Goal: Book appointment/travel/reservation

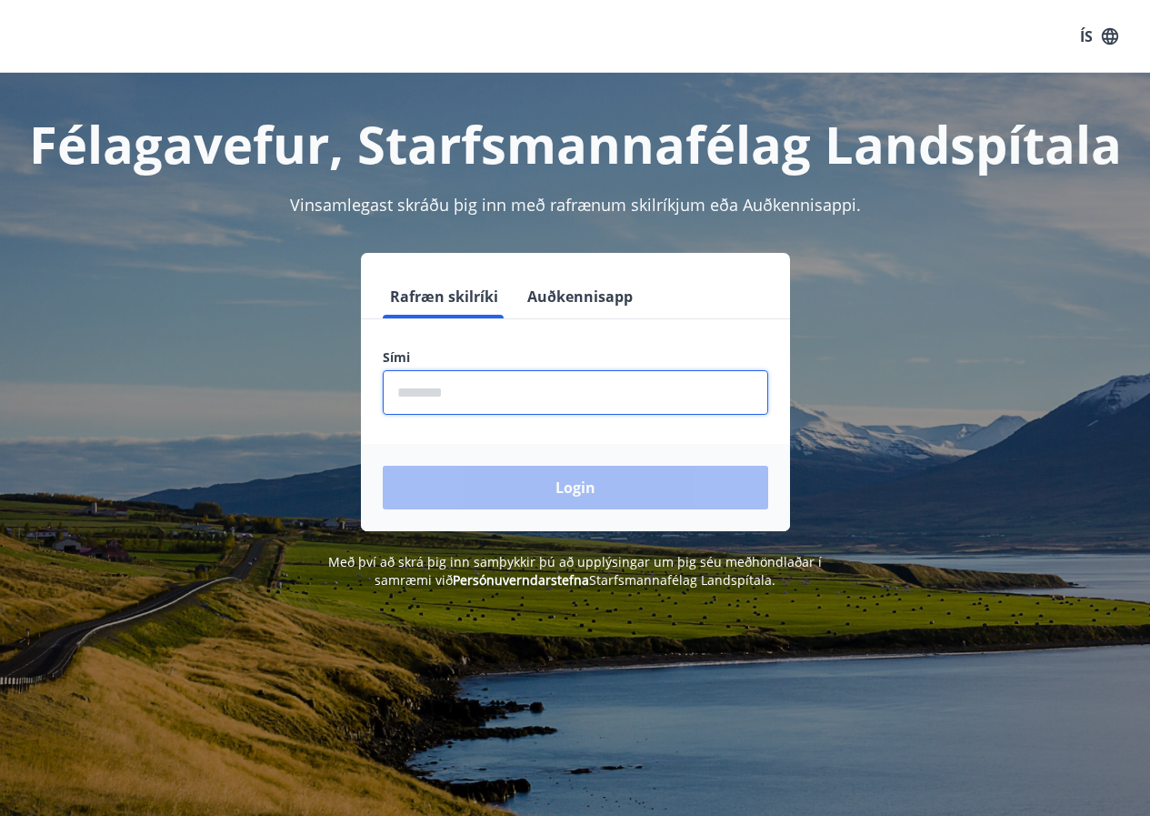
click at [452, 392] on input "phone" at bounding box center [576, 392] width 386 height 45
type input "********"
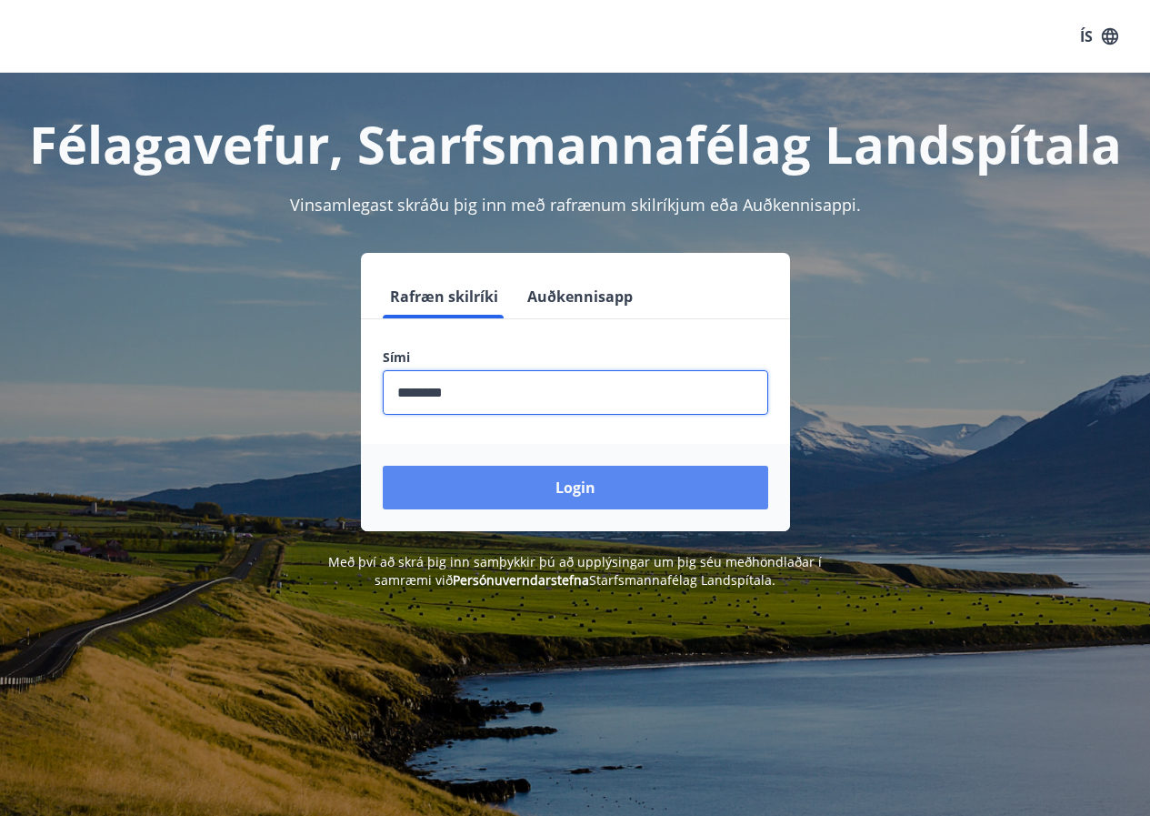
click at [490, 479] on button "Login" at bounding box center [576, 488] width 386 height 44
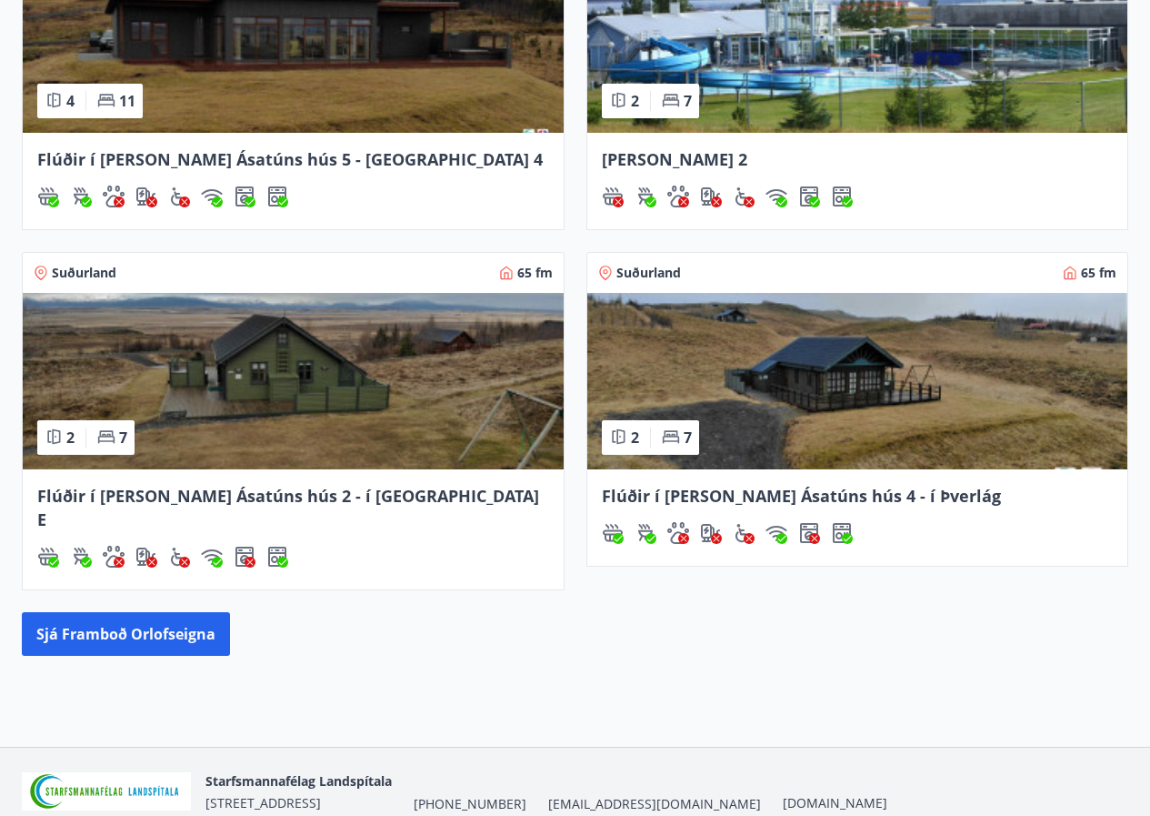
scroll to position [728, 0]
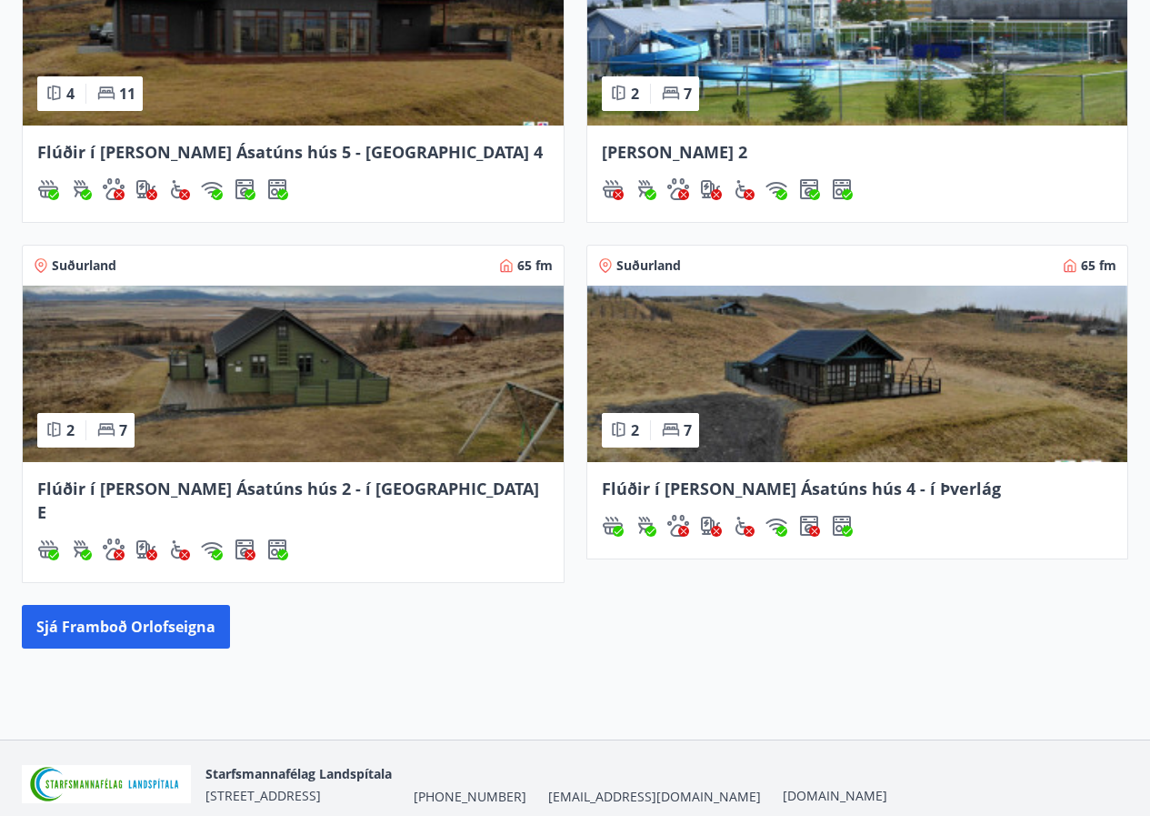
click at [166, 493] on span "Flúðir í landi Ásatúns hús 2 - í Stórheiði E" at bounding box center [288, 499] width 502 height 45
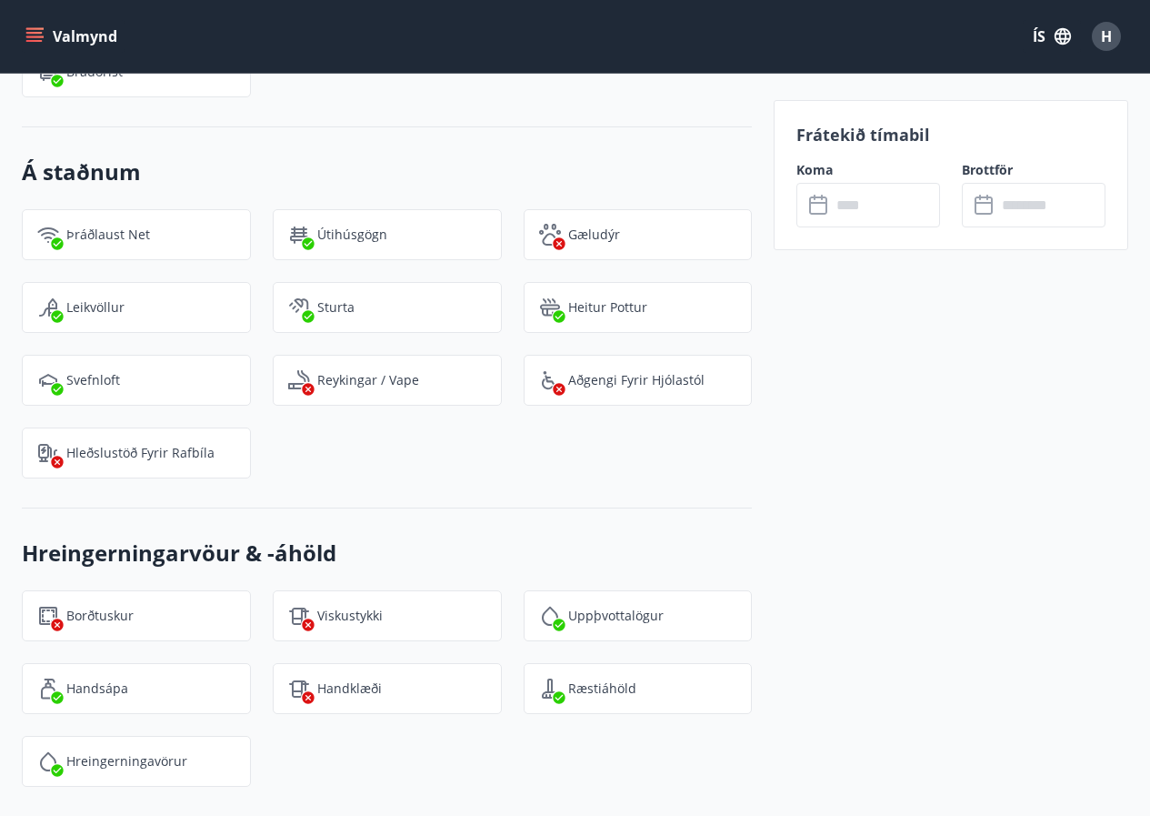
scroll to position [2130, 0]
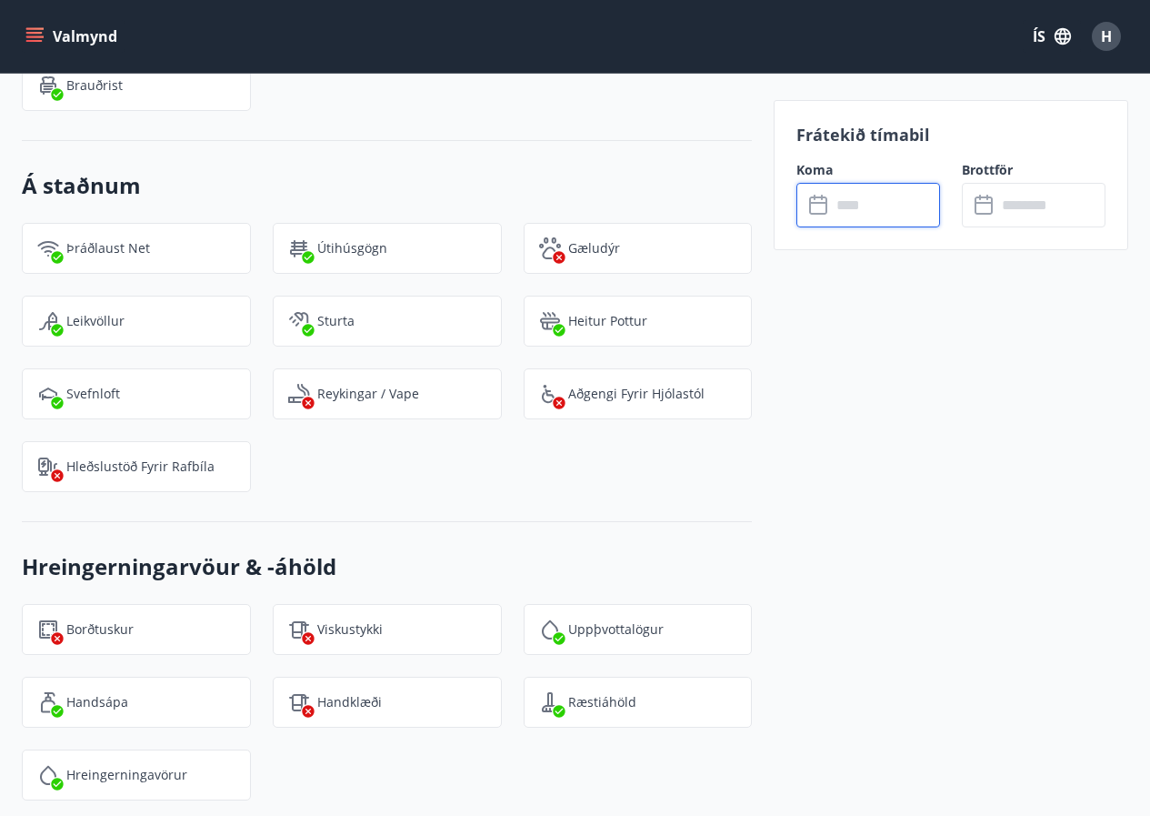
click at [857, 203] on input "text" at bounding box center [885, 205] width 109 height 45
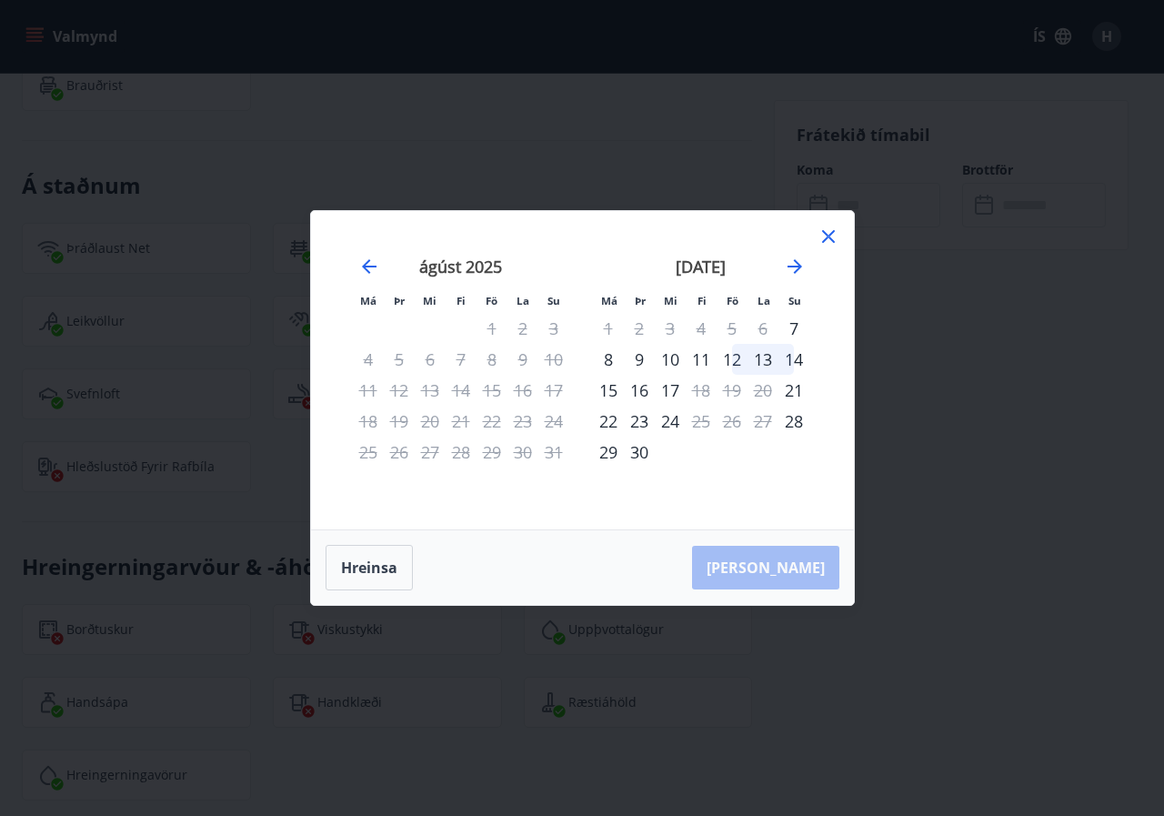
click at [831, 231] on icon at bounding box center [829, 237] width 22 height 22
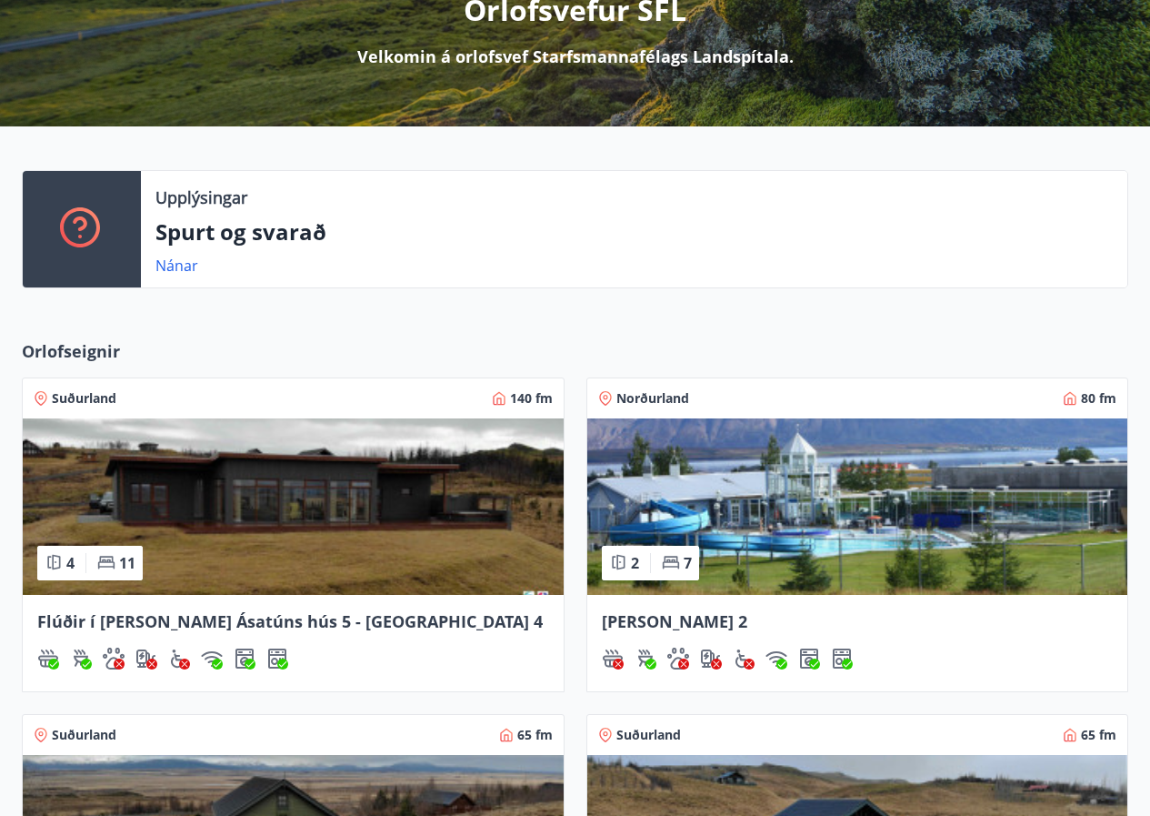
scroll to position [364, 0]
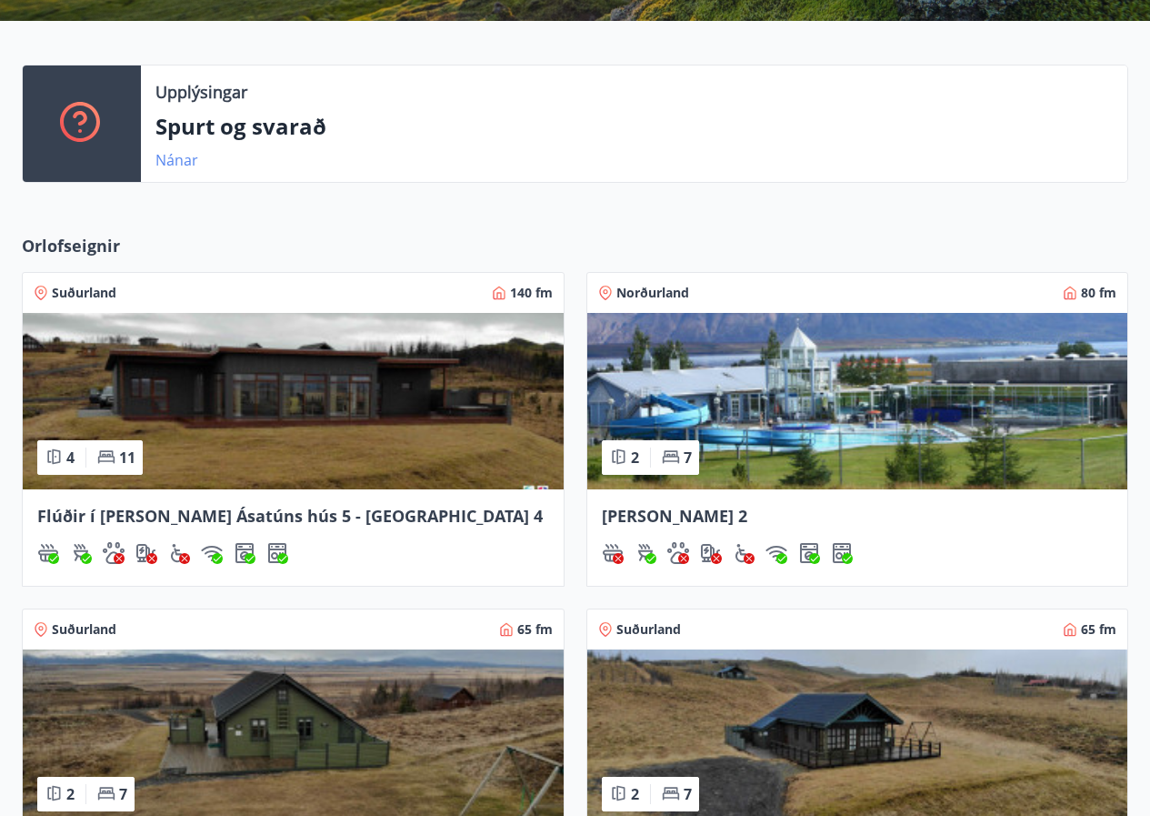
click at [180, 156] on link "Nánar" at bounding box center [177, 160] width 43 height 20
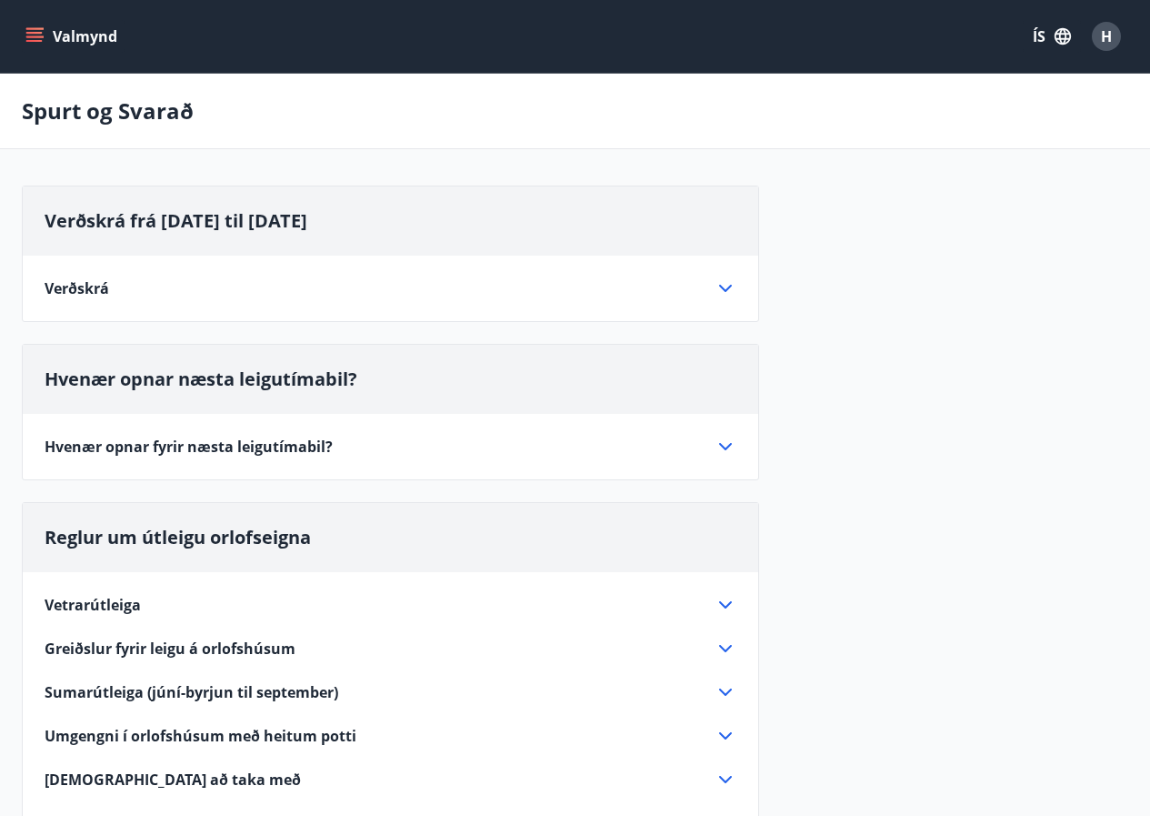
click at [81, 290] on span "Verðskrá" at bounding box center [77, 288] width 65 height 20
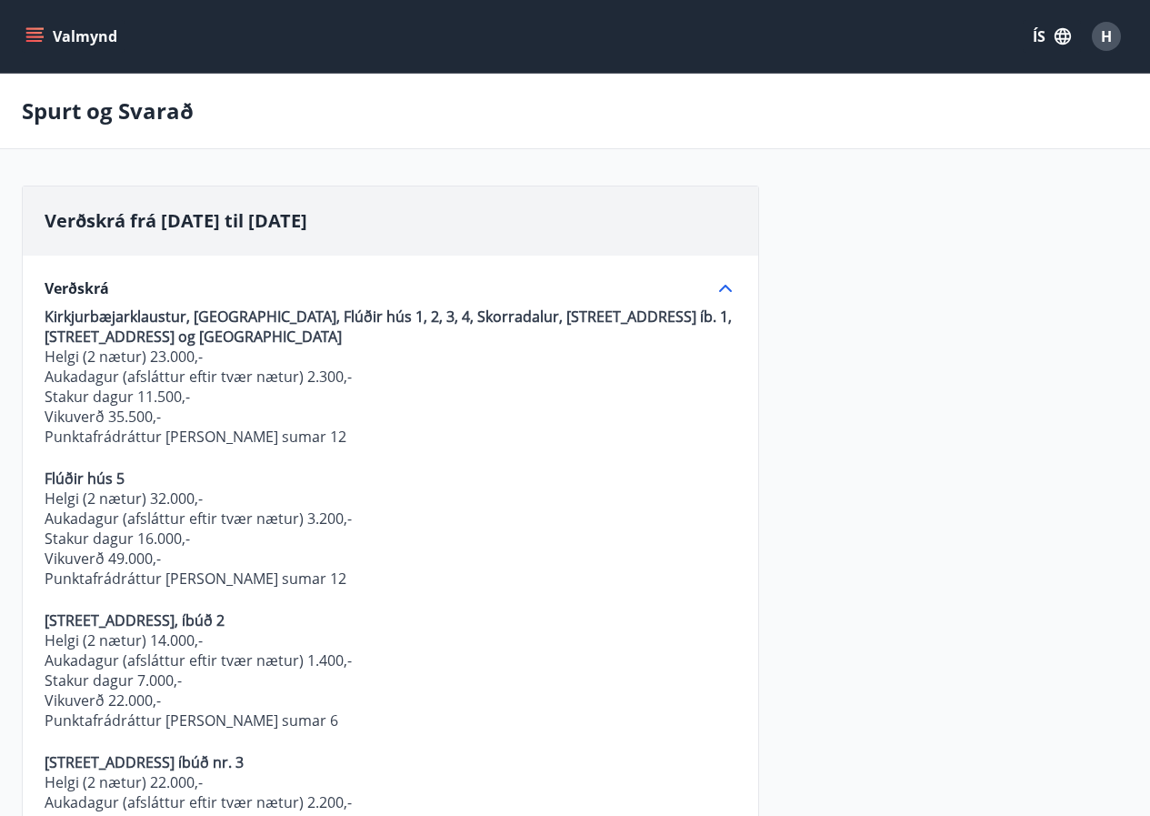
click at [721, 292] on icon at bounding box center [726, 288] width 22 height 22
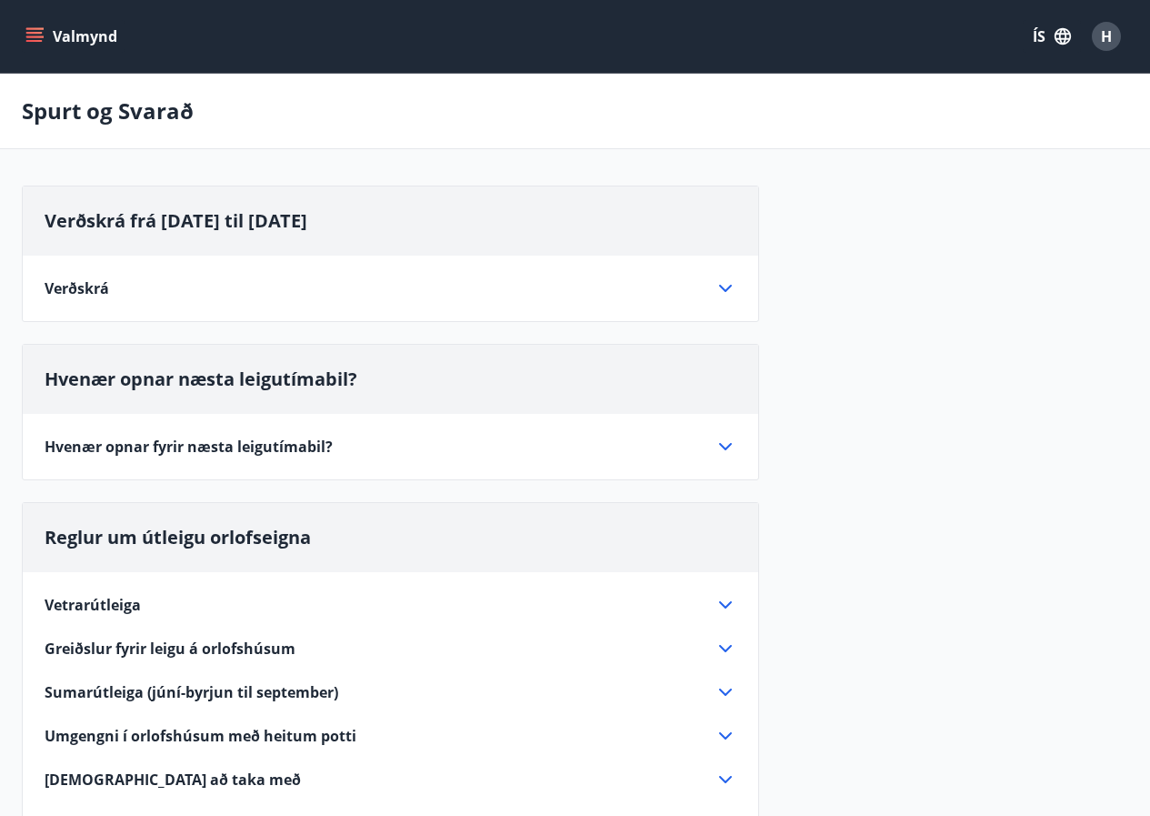
click at [35, 37] on icon "menu" at bounding box center [36, 36] width 20 height 2
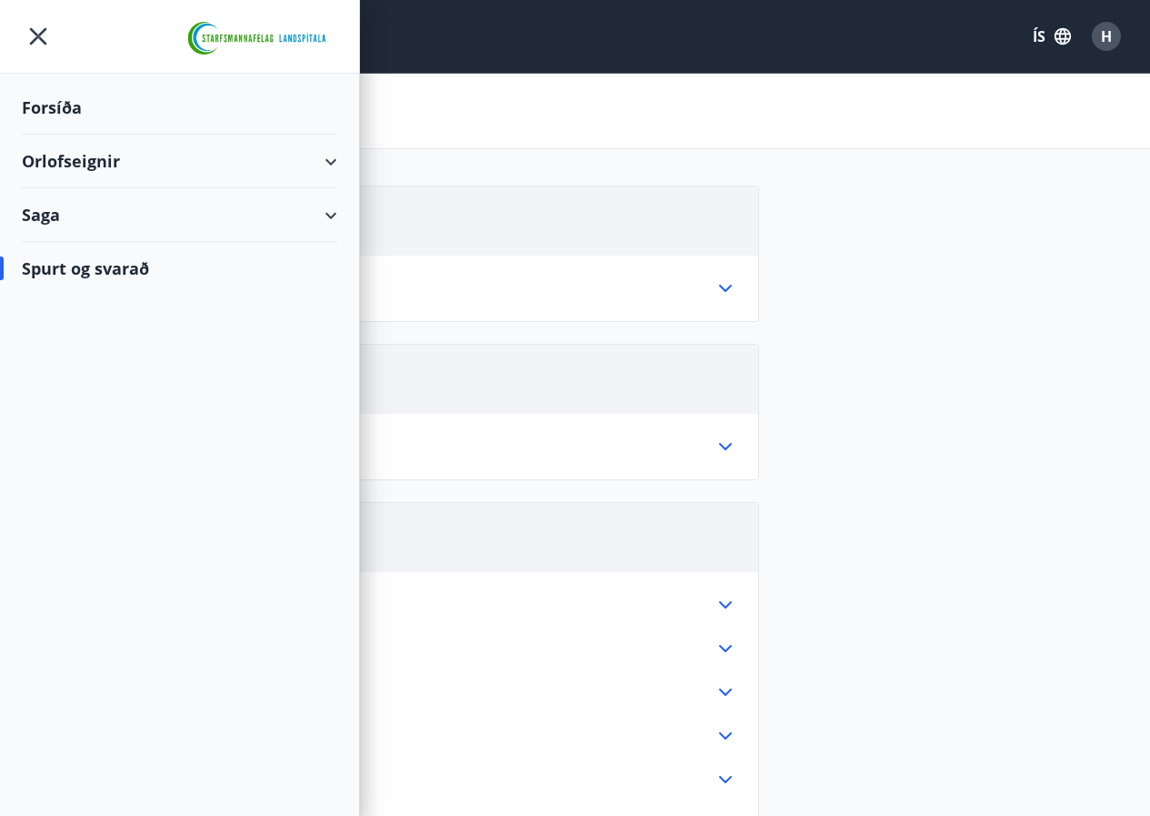
click at [337, 158] on icon at bounding box center [331, 162] width 22 height 22
click at [97, 245] on div "Bókunardagatal" at bounding box center [179, 245] width 286 height 38
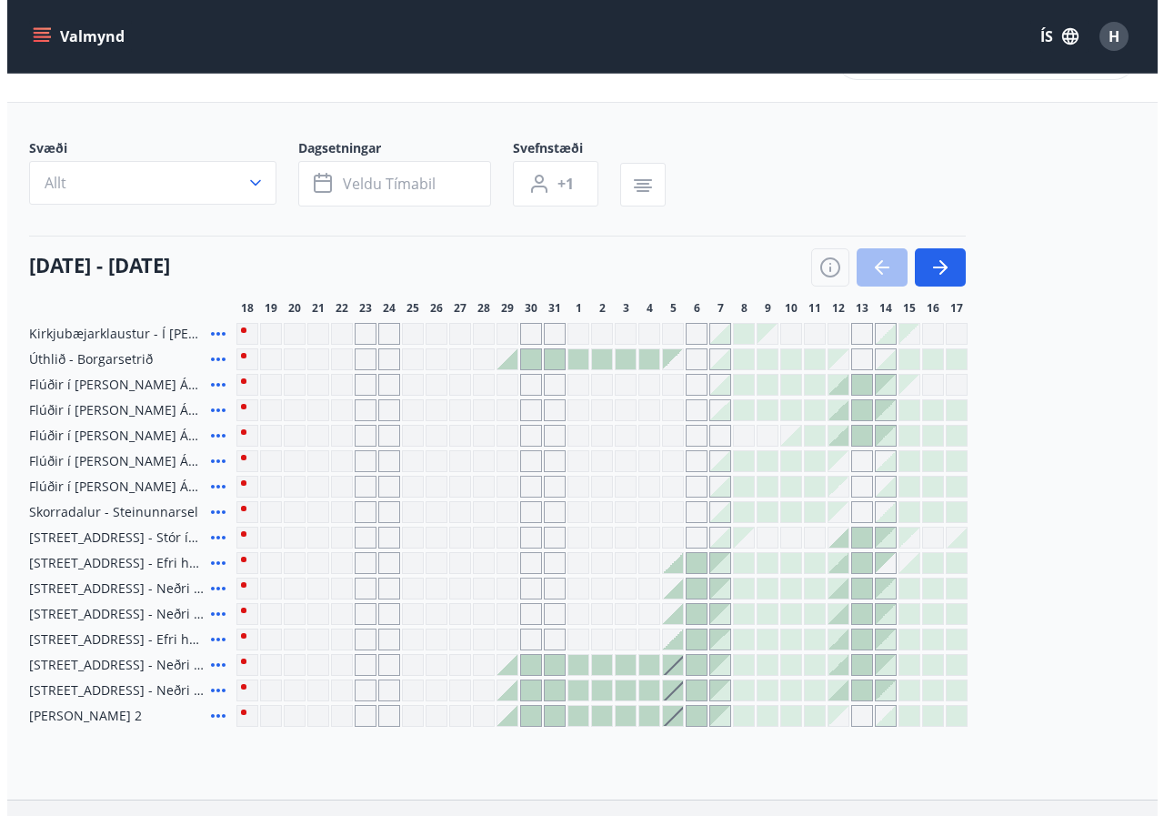
scroll to position [91, 0]
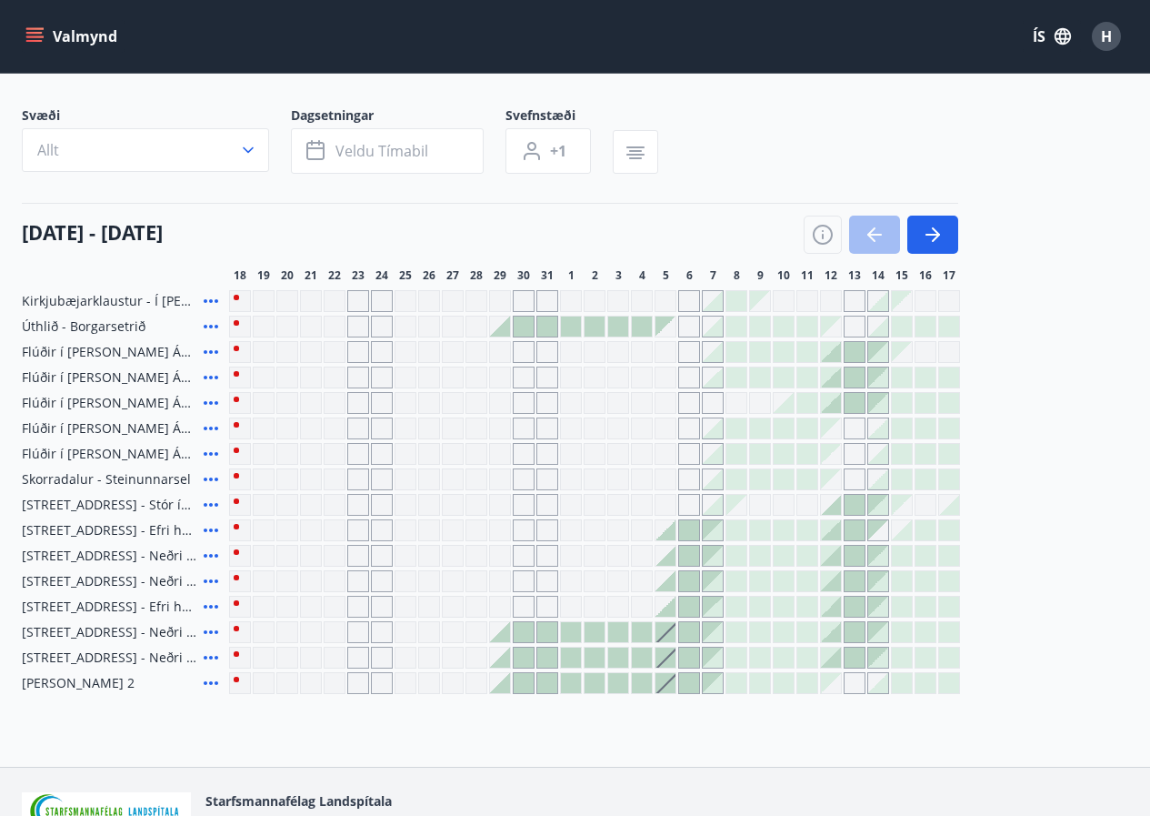
click at [209, 325] on icon at bounding box center [211, 327] width 22 height 22
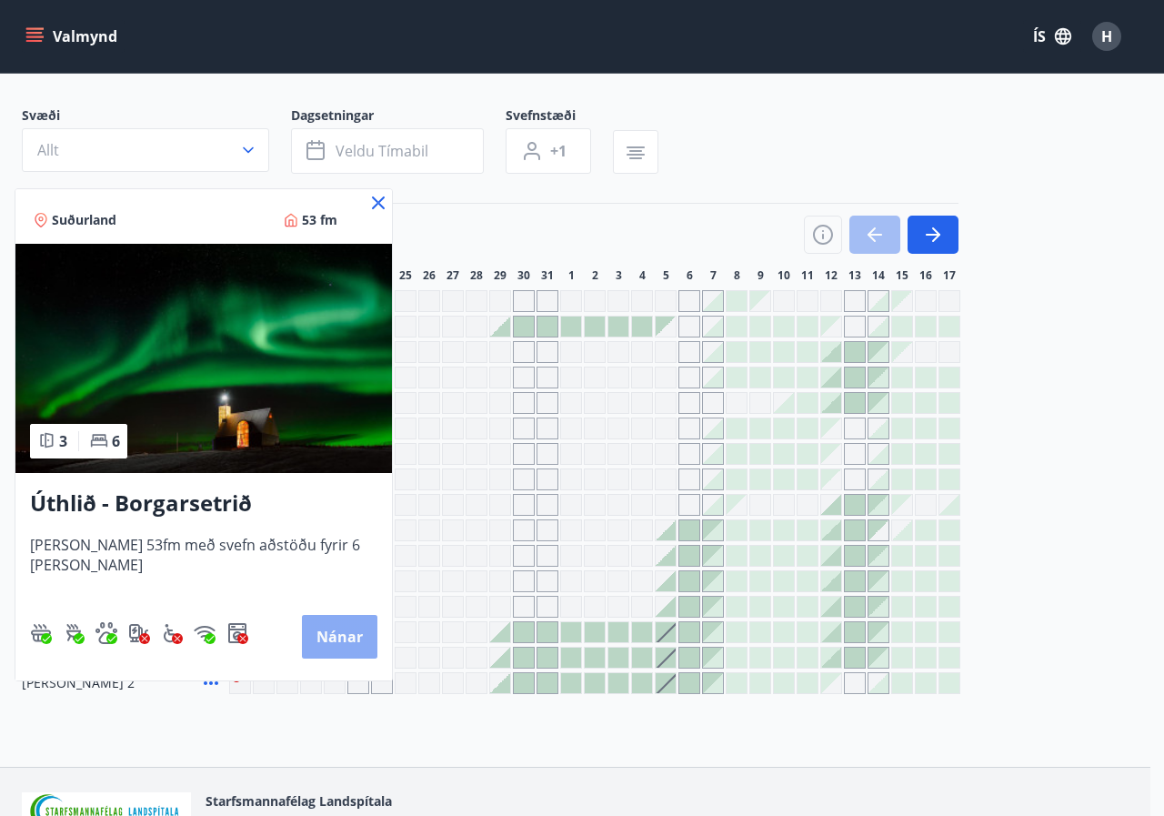
click at [326, 638] on button "Nánar" at bounding box center [339, 637] width 75 height 44
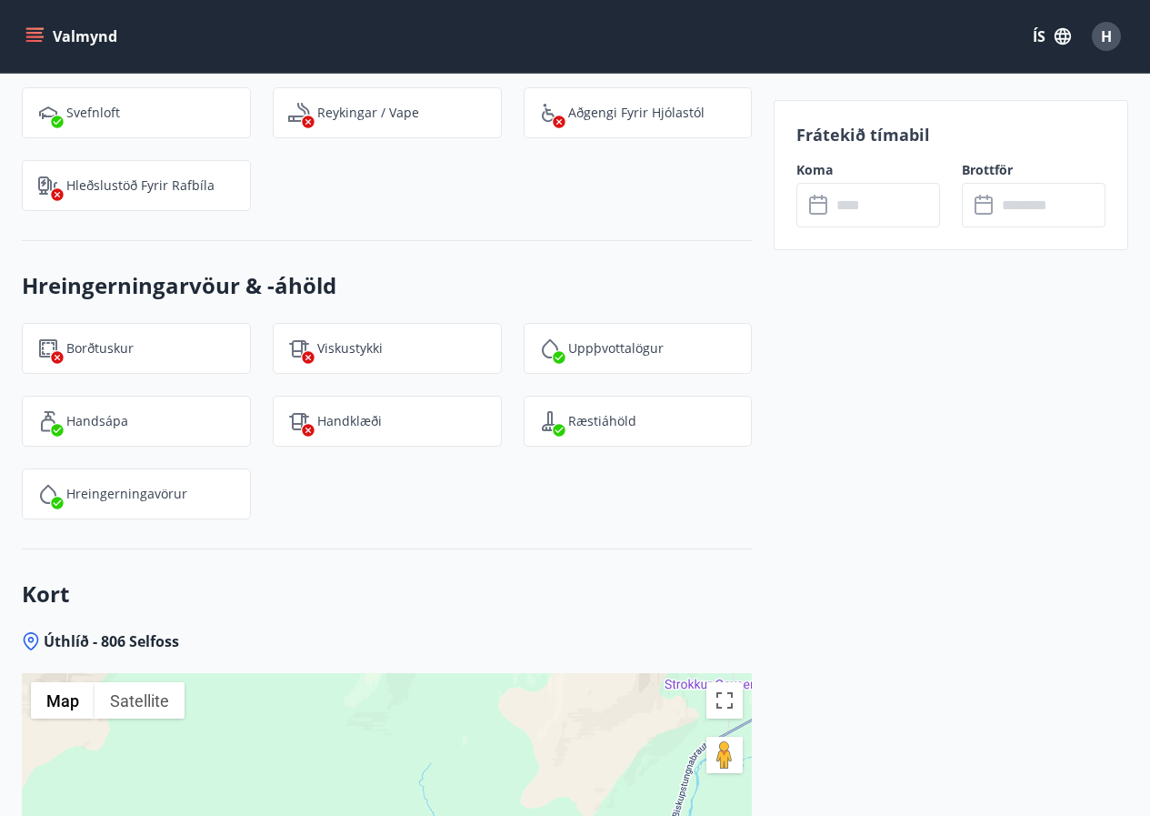
scroll to position [2547, 0]
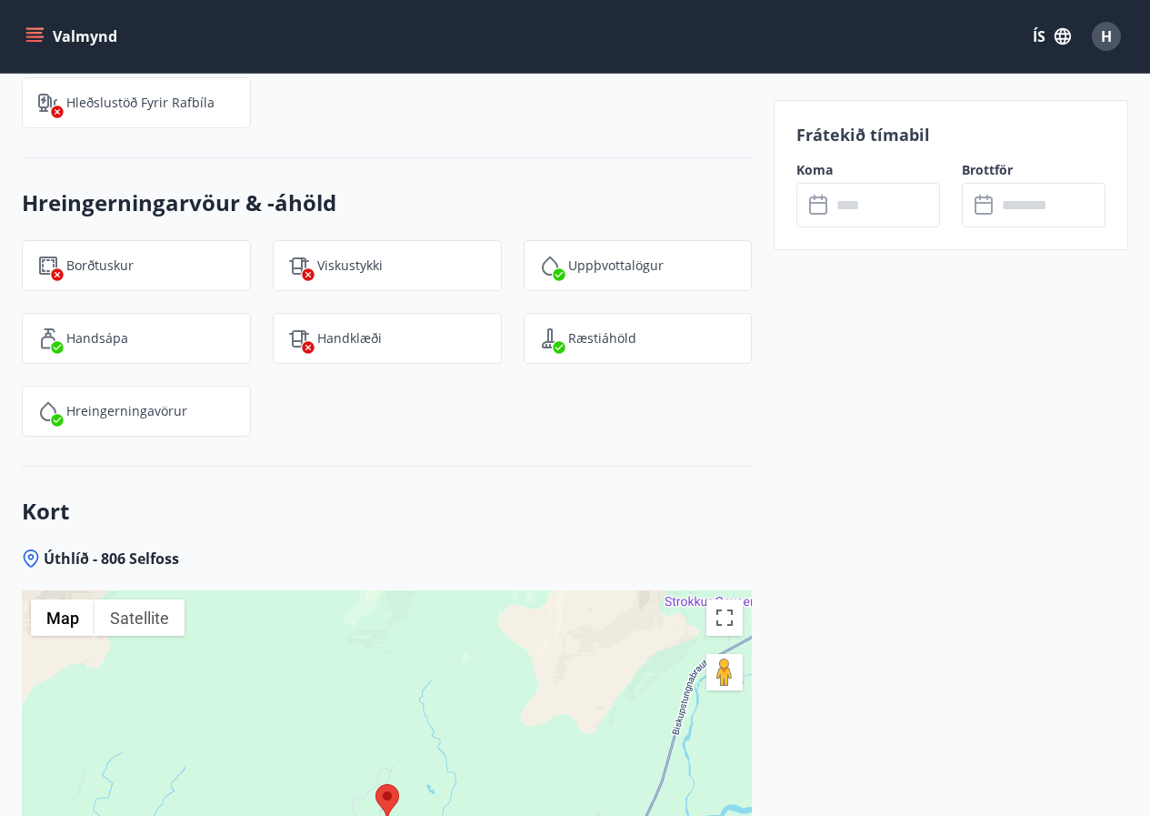
click at [851, 206] on input "text" at bounding box center [885, 205] width 109 height 45
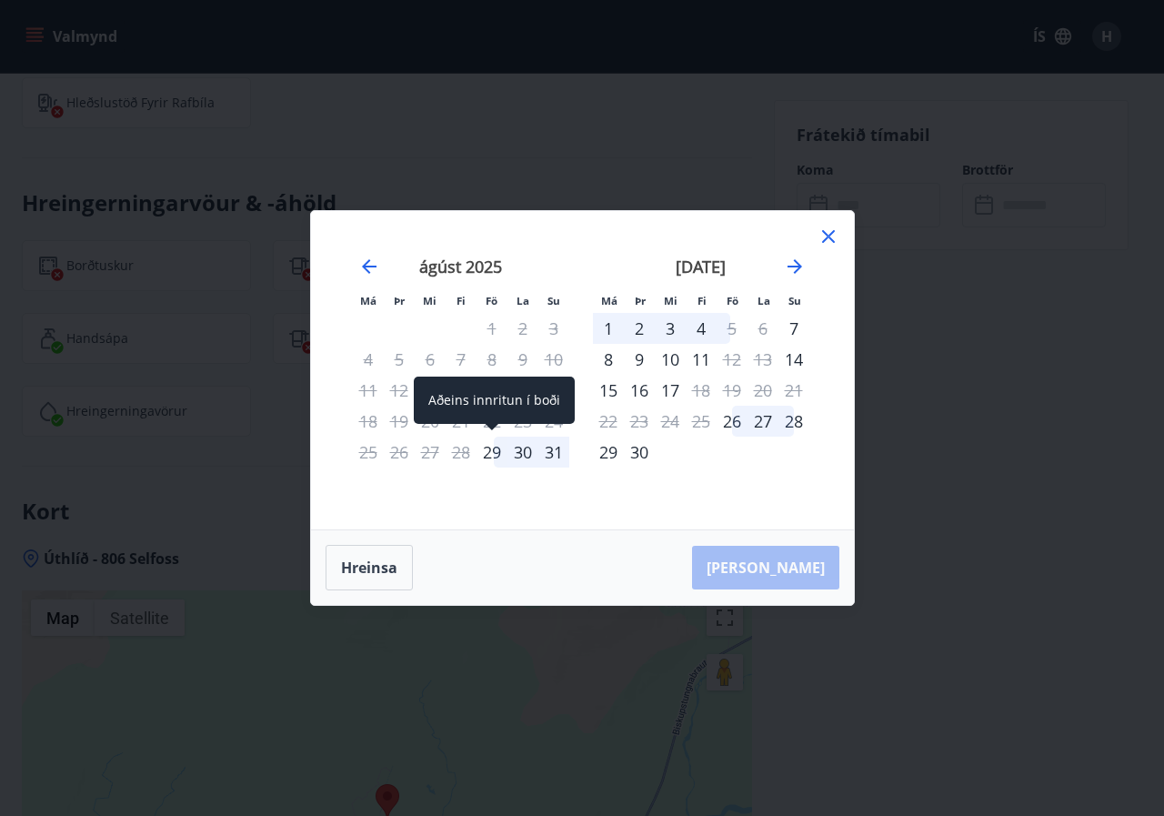
click at [483, 453] on div "29" at bounding box center [492, 452] width 31 height 31
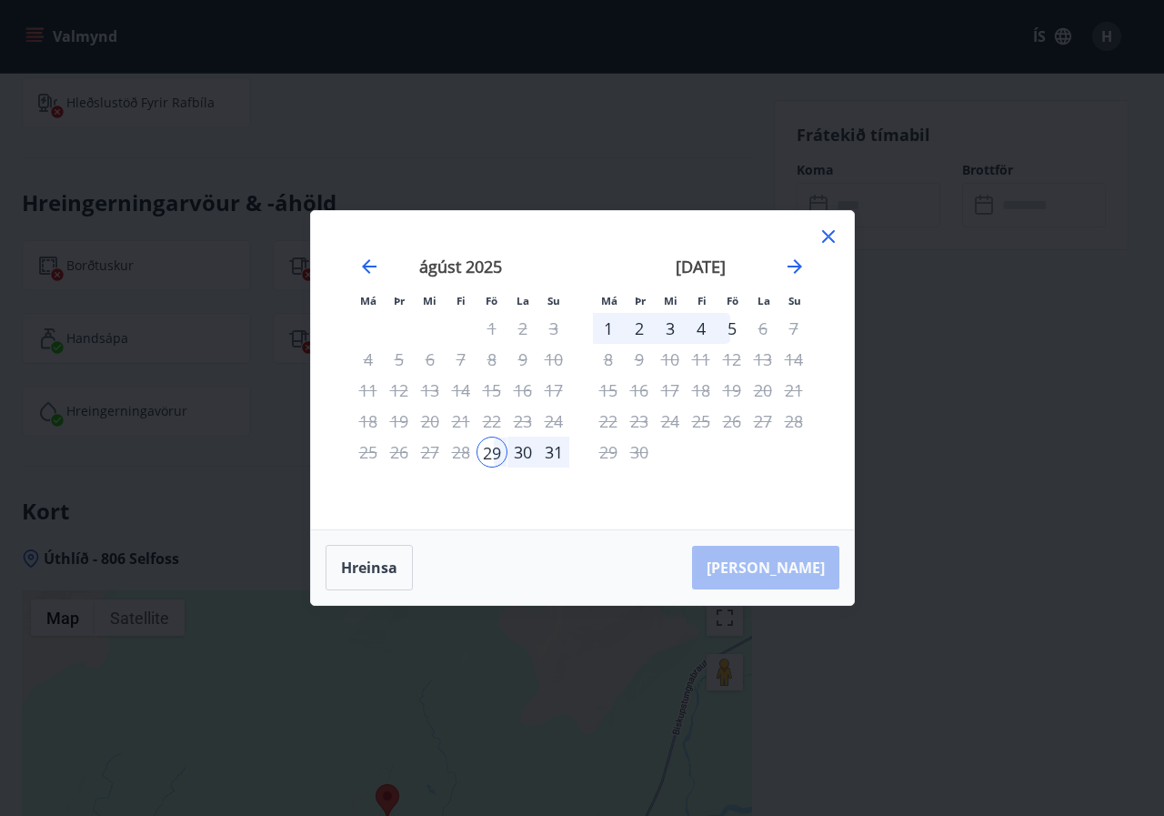
click at [556, 451] on div "31" at bounding box center [553, 452] width 31 height 31
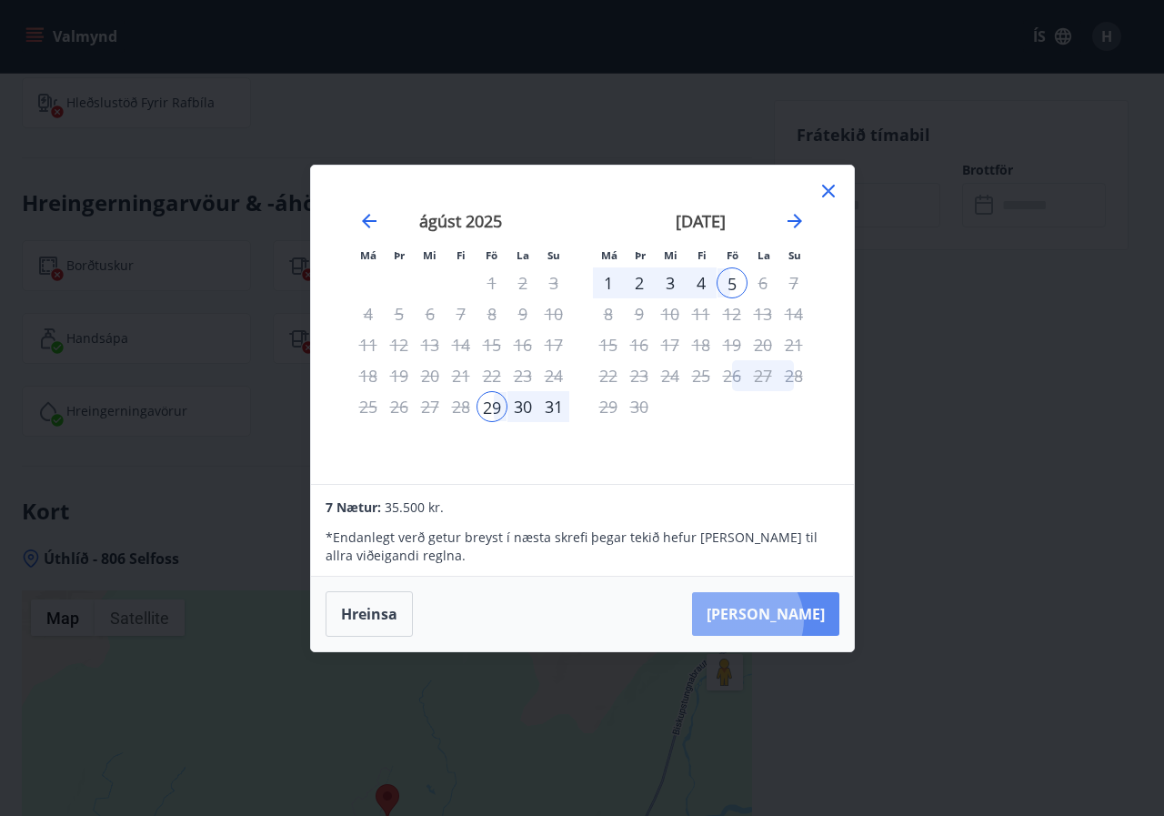
click at [801, 619] on button "Taka Frá" at bounding box center [765, 614] width 147 height 44
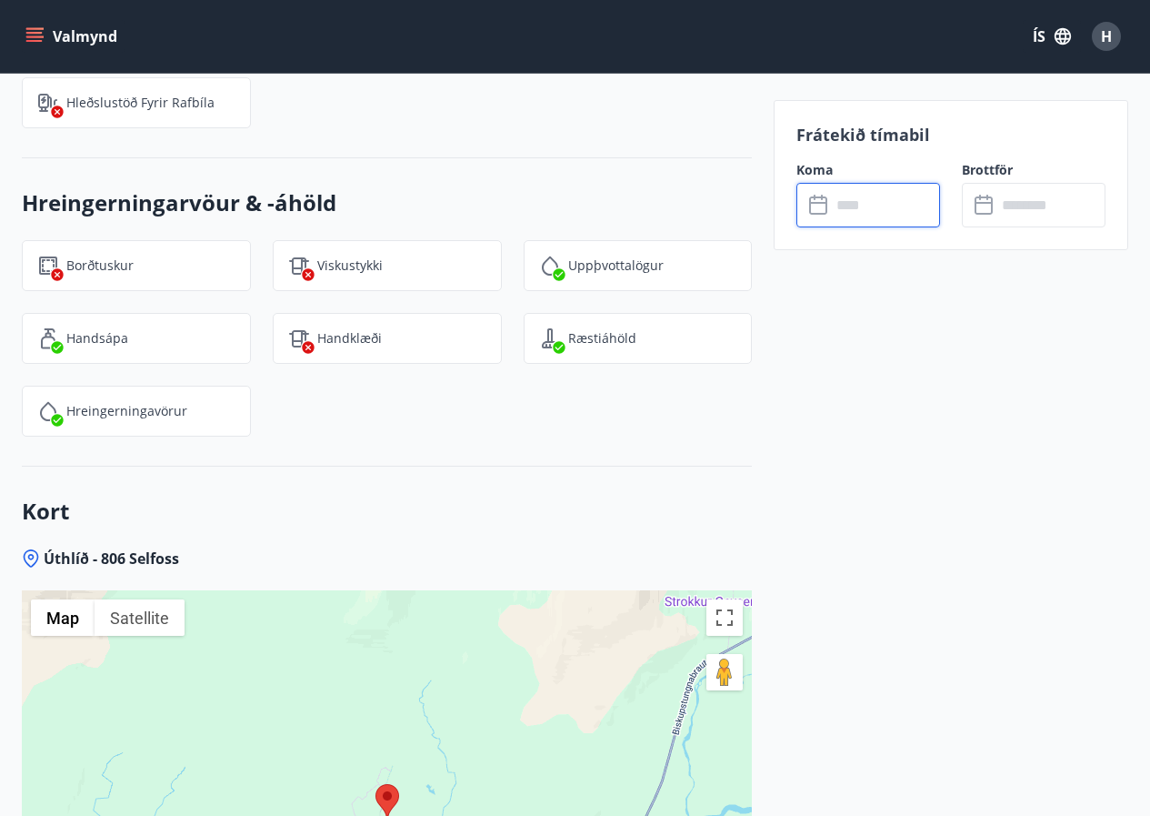
type input "******"
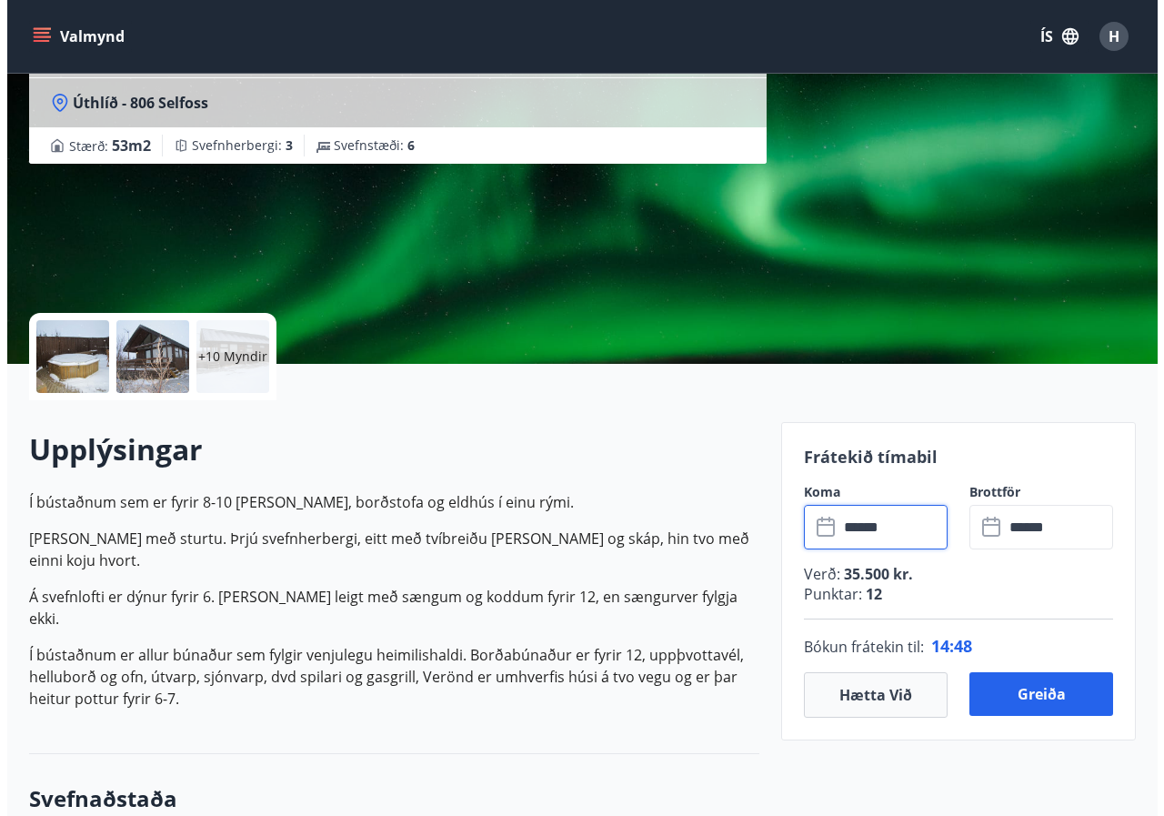
scroll to position [91, 0]
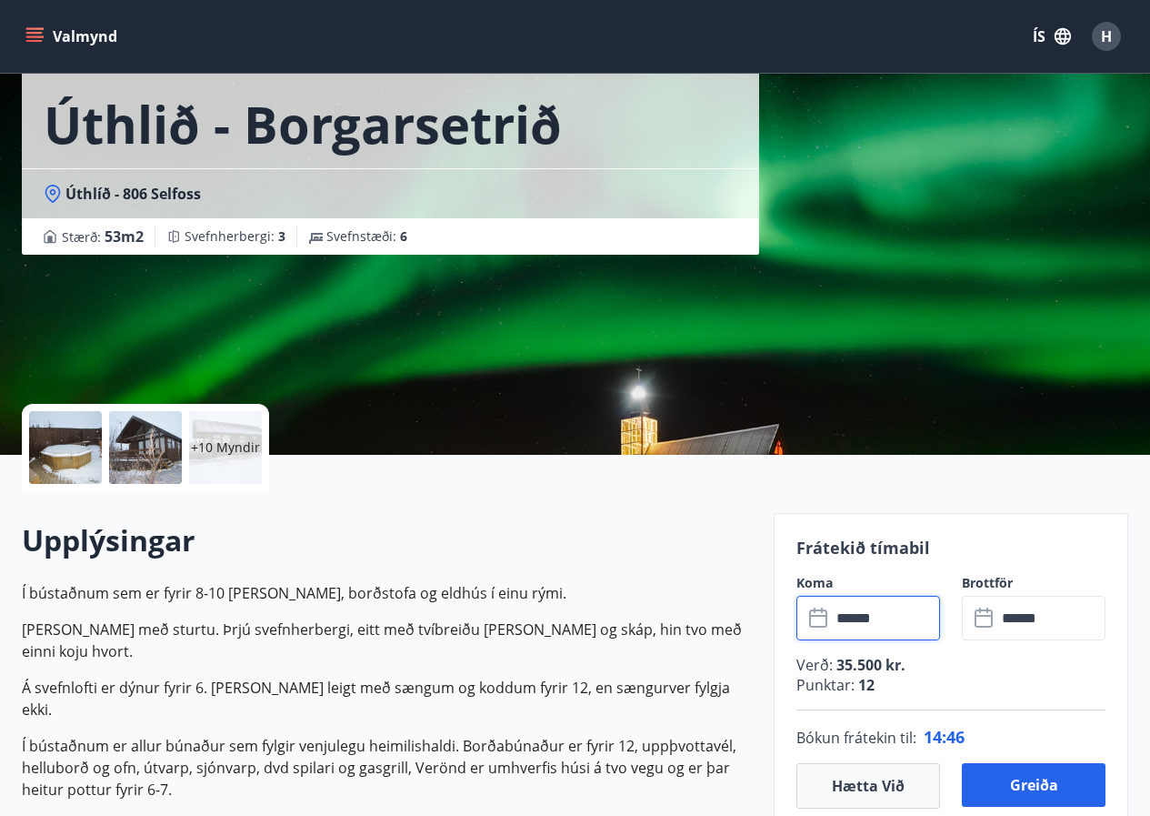
click at [68, 445] on div at bounding box center [65, 447] width 73 height 73
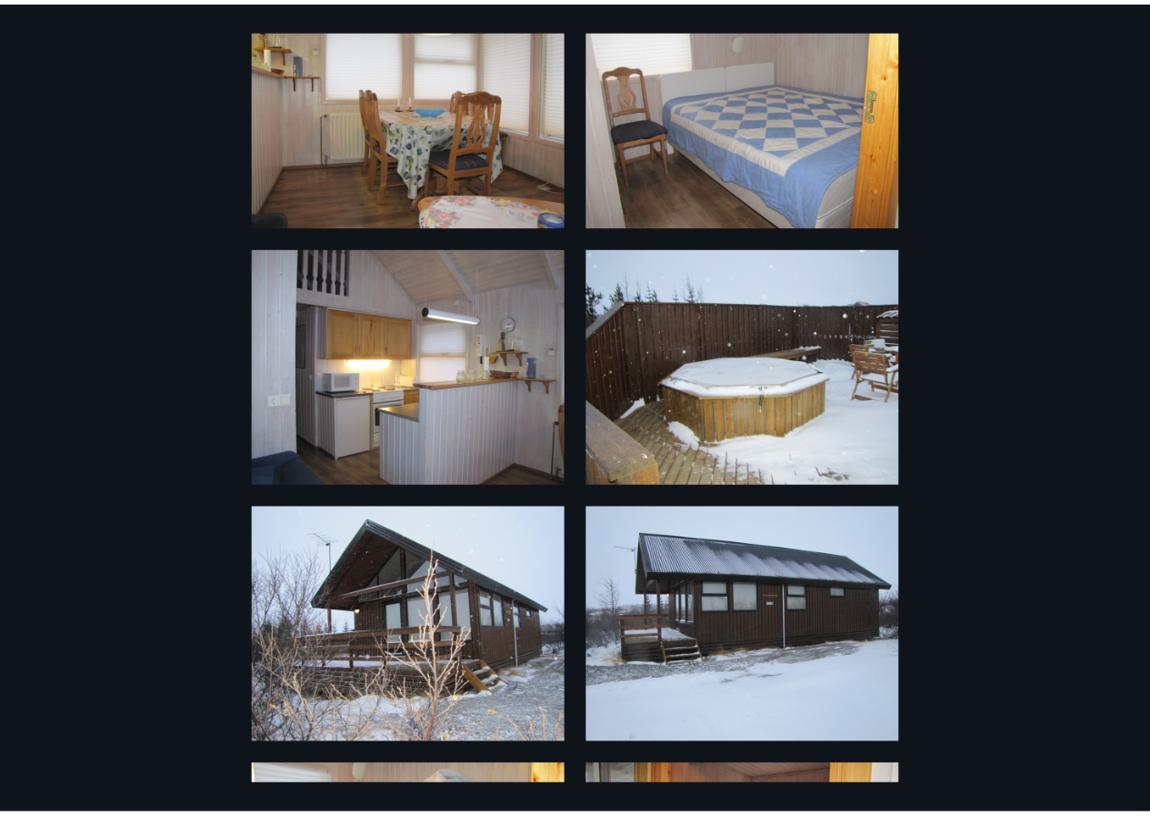
scroll to position [0, 0]
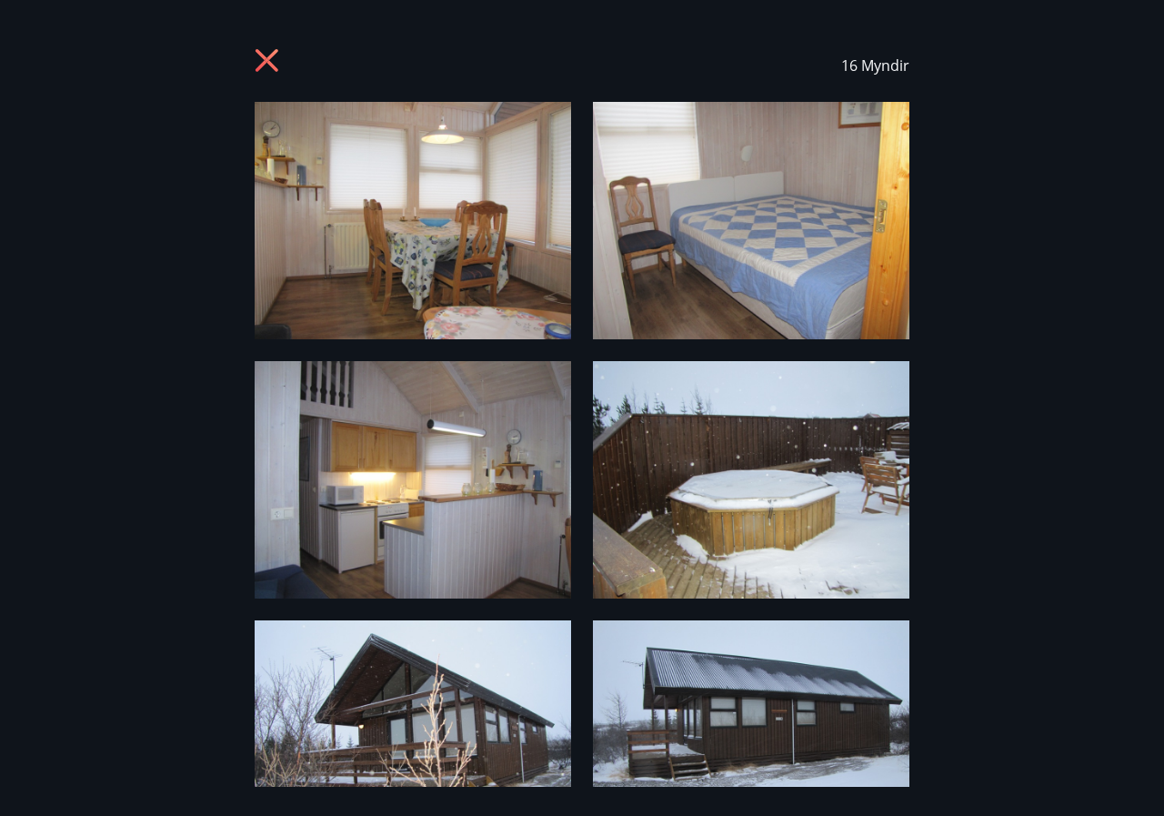
click at [258, 62] on icon at bounding box center [269, 62] width 29 height 29
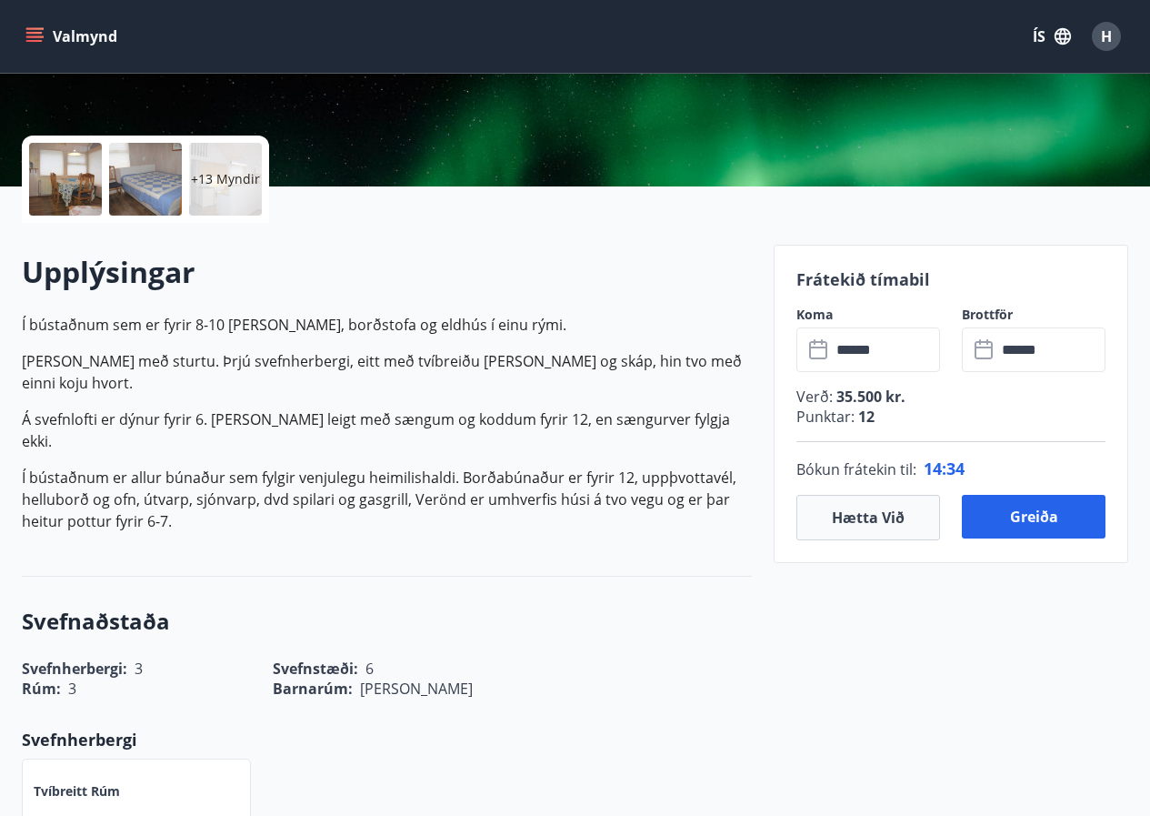
scroll to position [455, 0]
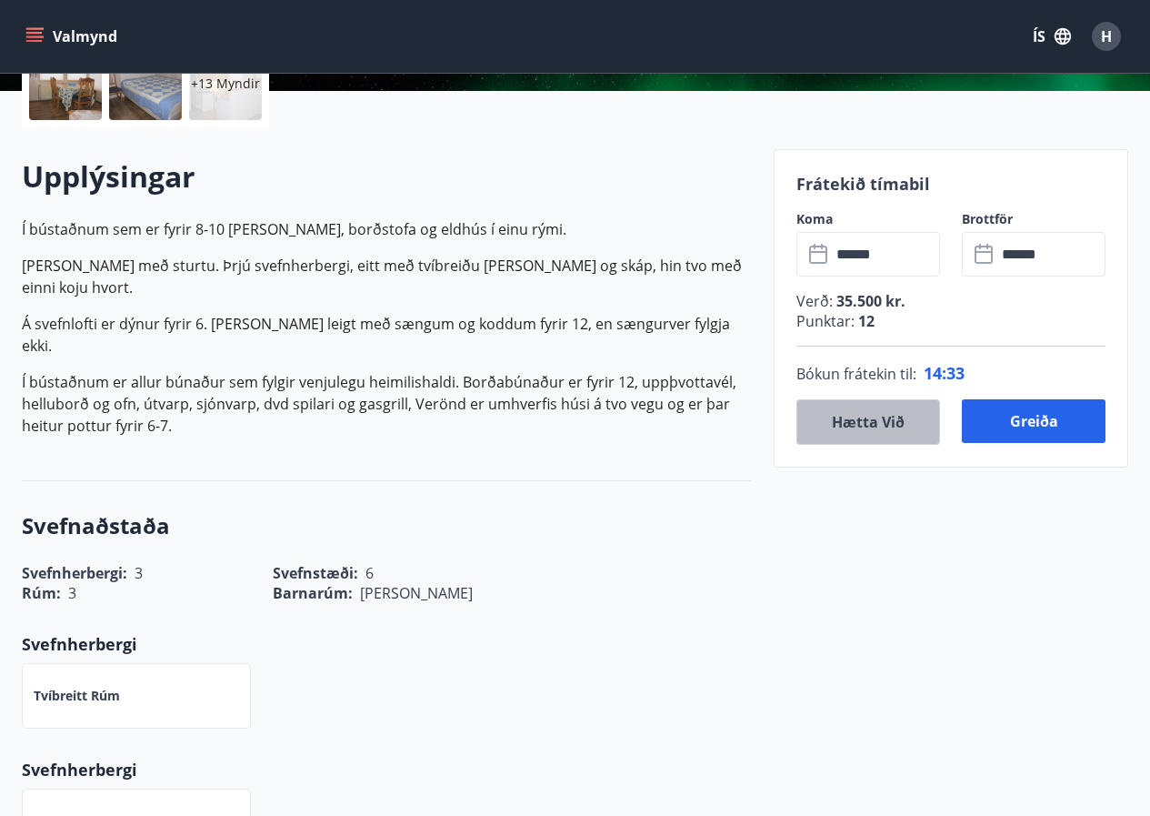
click at [854, 430] on button "Hætta við" at bounding box center [869, 421] width 144 height 45
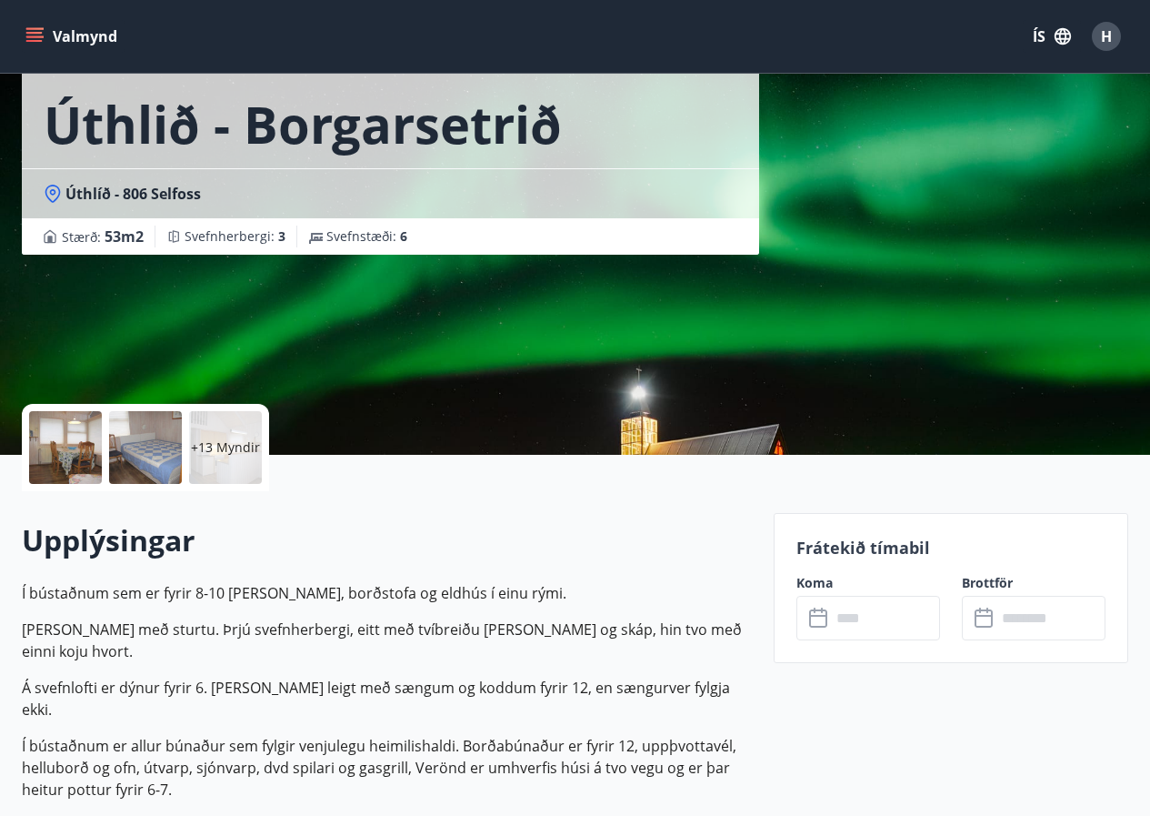
scroll to position [0, 0]
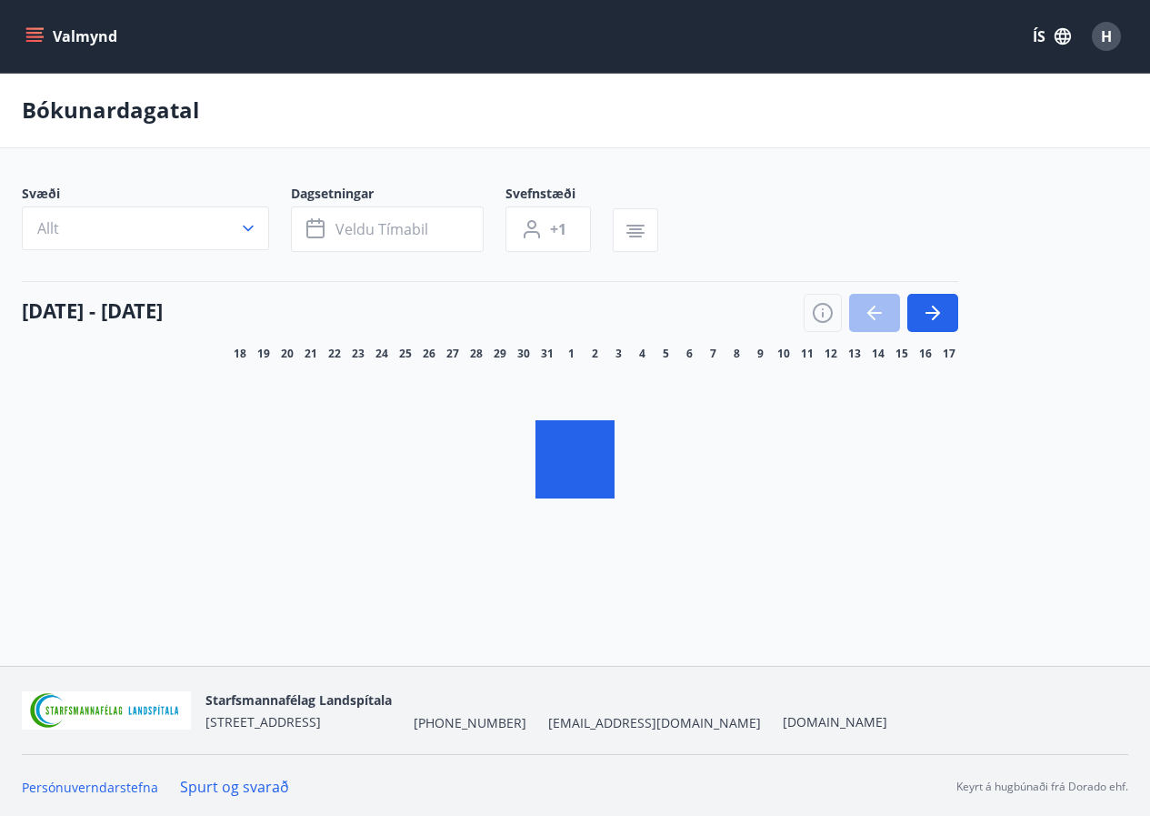
scroll to position [3, 0]
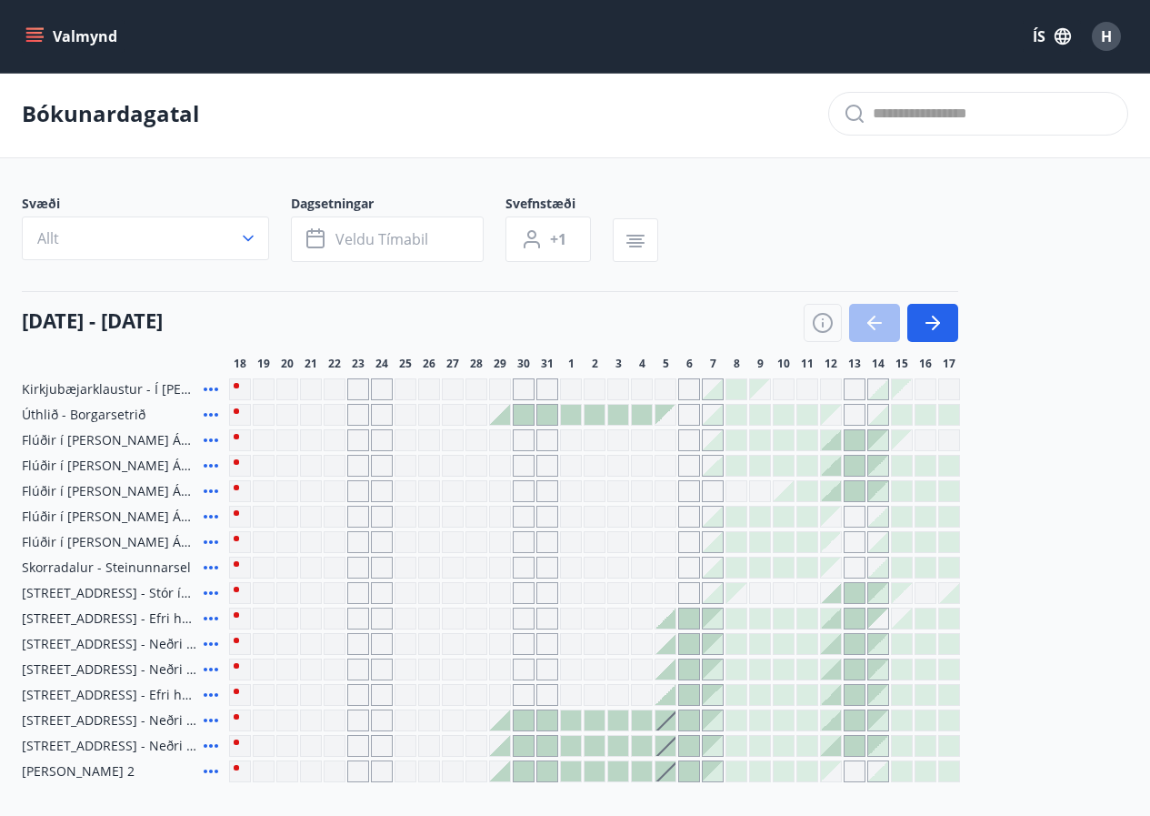
click at [494, 437] on div "Gráir dagar eru ekki bókanlegir" at bounding box center [500, 440] width 22 height 22
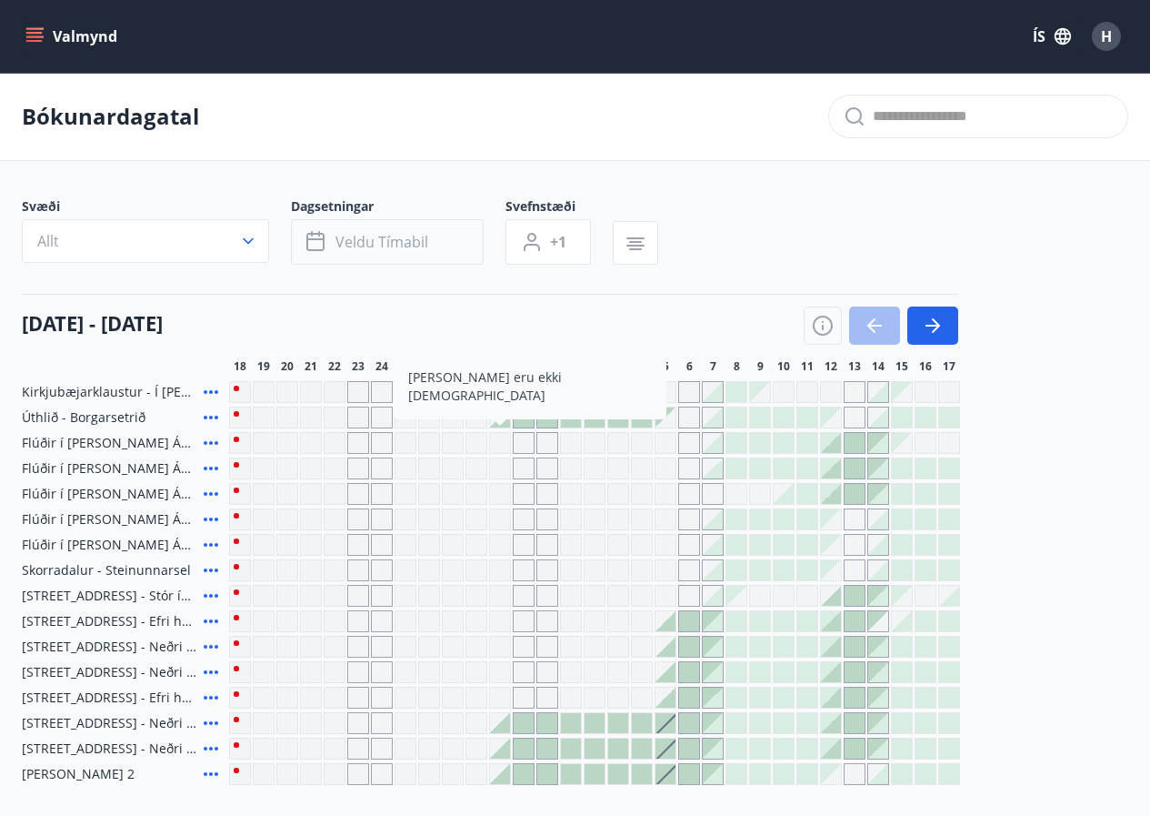
click at [526, 420] on div "Kirkjubæjarklaustur - Í landi Hæðargarðs Úthlið - Borgarsetrið Flúðir í landi Á…" at bounding box center [575, 583] width 1107 height 404
click at [750, 176] on main "Bókunardagatal Svæði Allt Dagsetningar Veldu tímabil Svefnstæði +1 18 ágúst - 1…" at bounding box center [575, 429] width 1150 height 712
click at [881, 122] on input "text" at bounding box center [993, 116] width 240 height 29
click at [720, 390] on div at bounding box center [713, 392] width 20 height 20
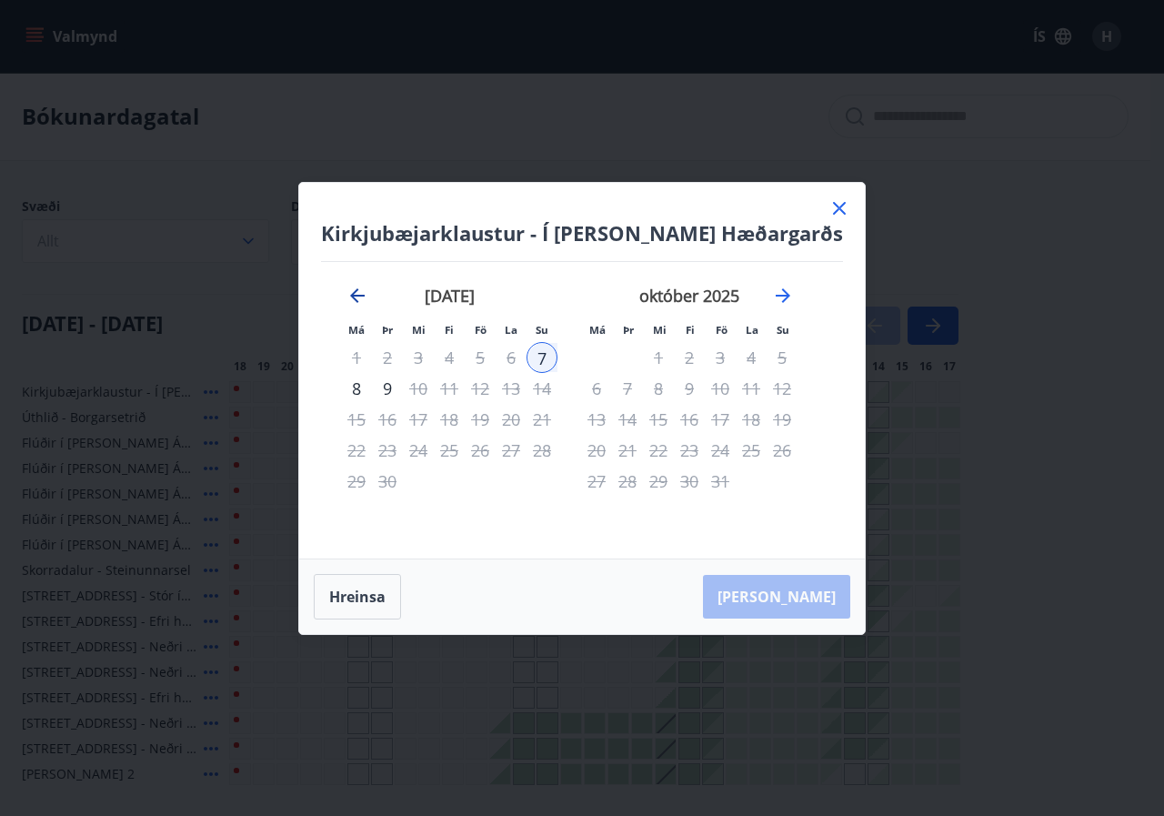
click at [359, 290] on icon "Move backward to switch to the previous month." at bounding box center [358, 296] width 22 height 22
click at [829, 212] on icon at bounding box center [840, 208] width 22 height 22
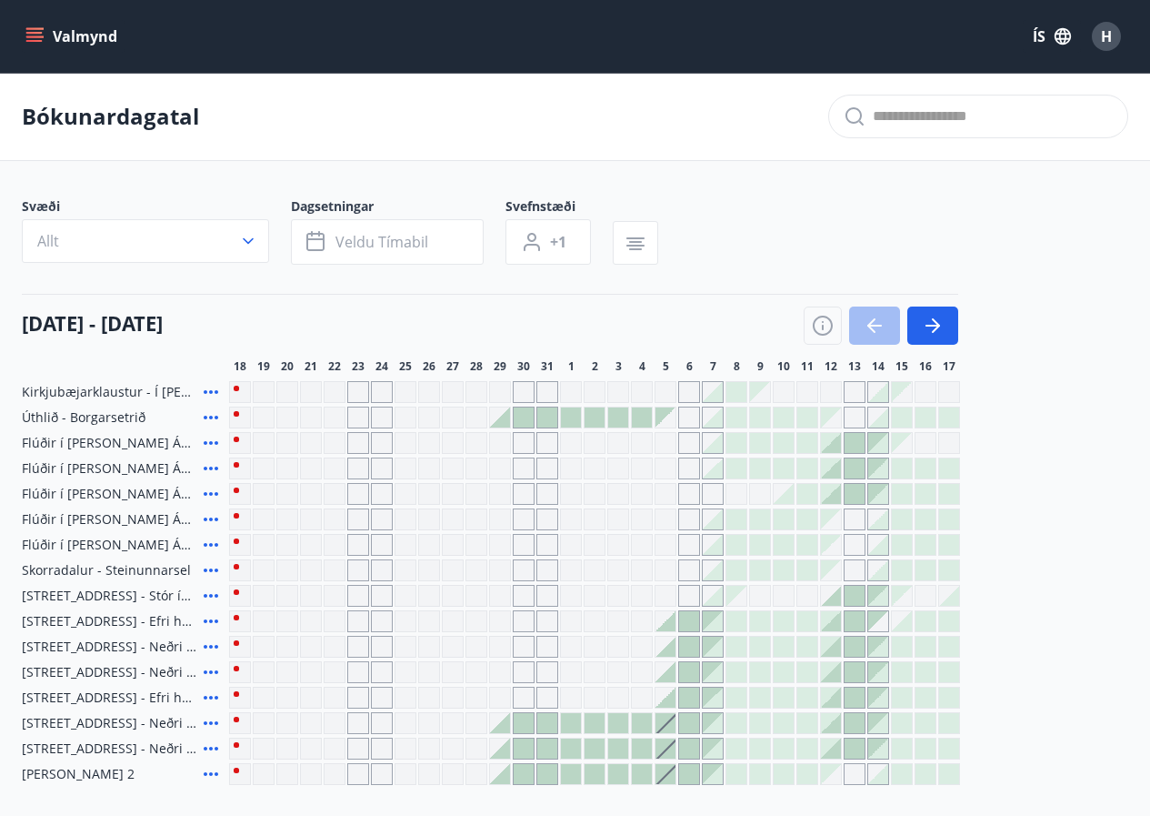
click at [829, 208] on div "Svæði Allt Dagsetningar Veldu tímabil Svefnstæði +1" at bounding box center [575, 234] width 1107 height 75
click at [212, 390] on icon at bounding box center [211, 392] width 22 height 22
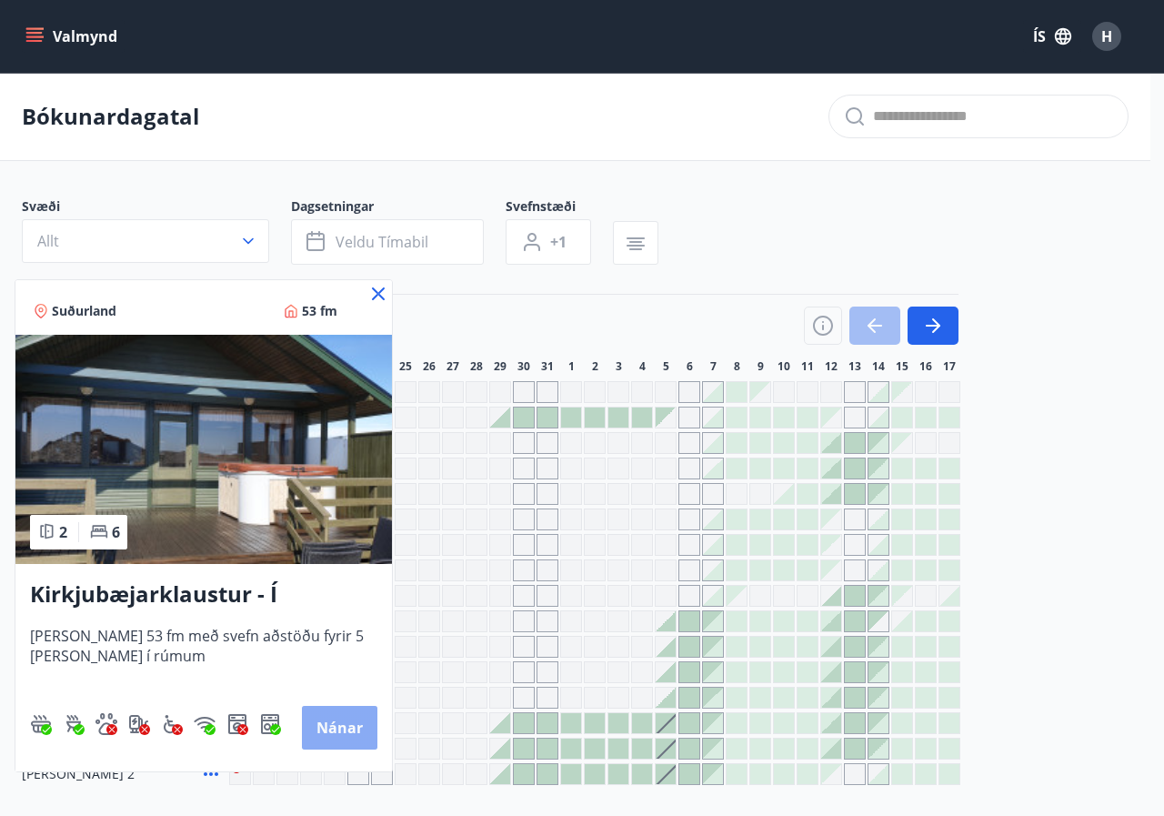
click at [351, 717] on button "Nánar" at bounding box center [339, 728] width 75 height 44
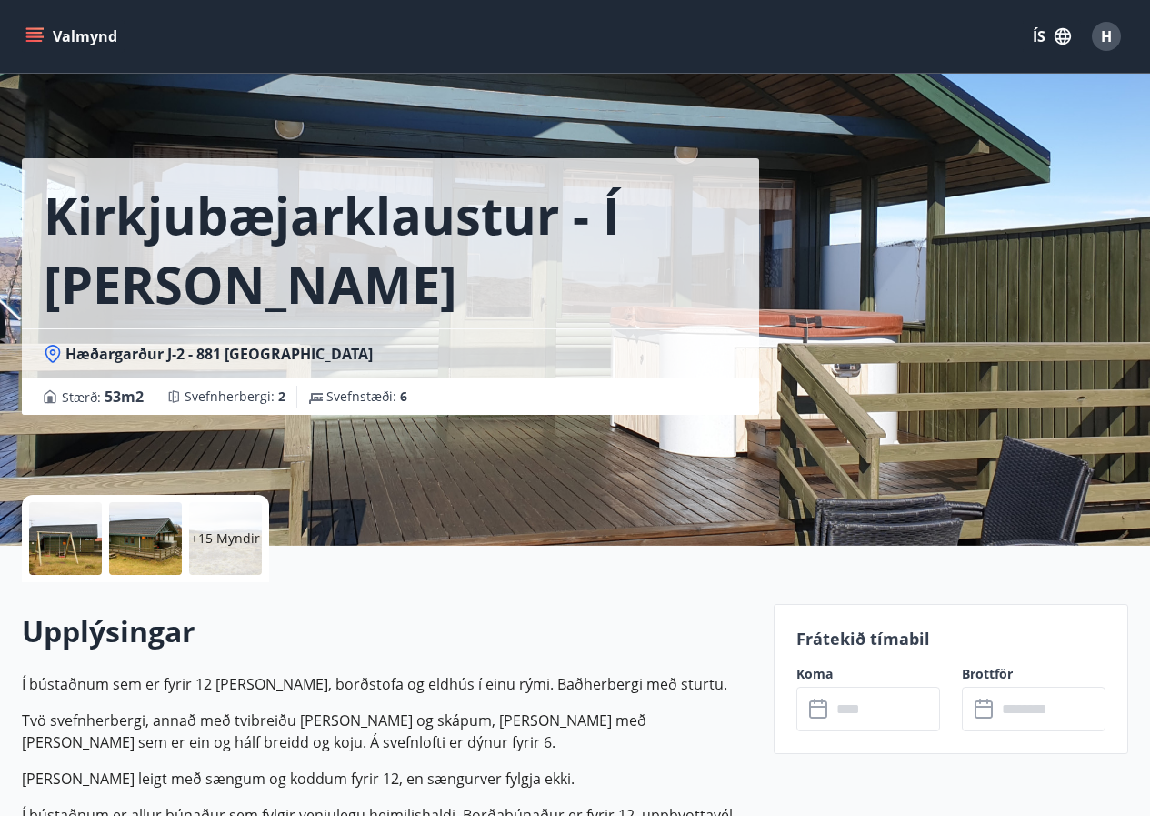
click at [204, 550] on div "+15 Myndir" at bounding box center [225, 538] width 73 height 73
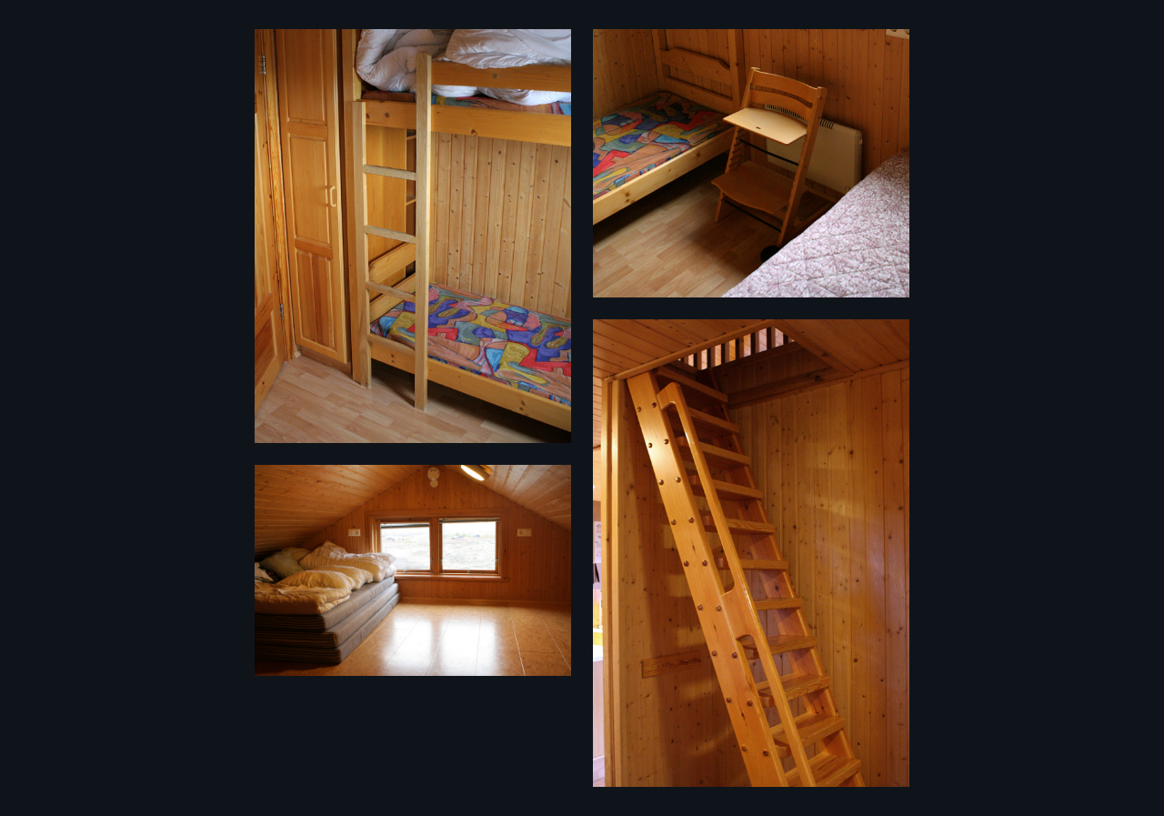
scroll to position [2384, 0]
